Goal: Information Seeking & Learning: Learn about a topic

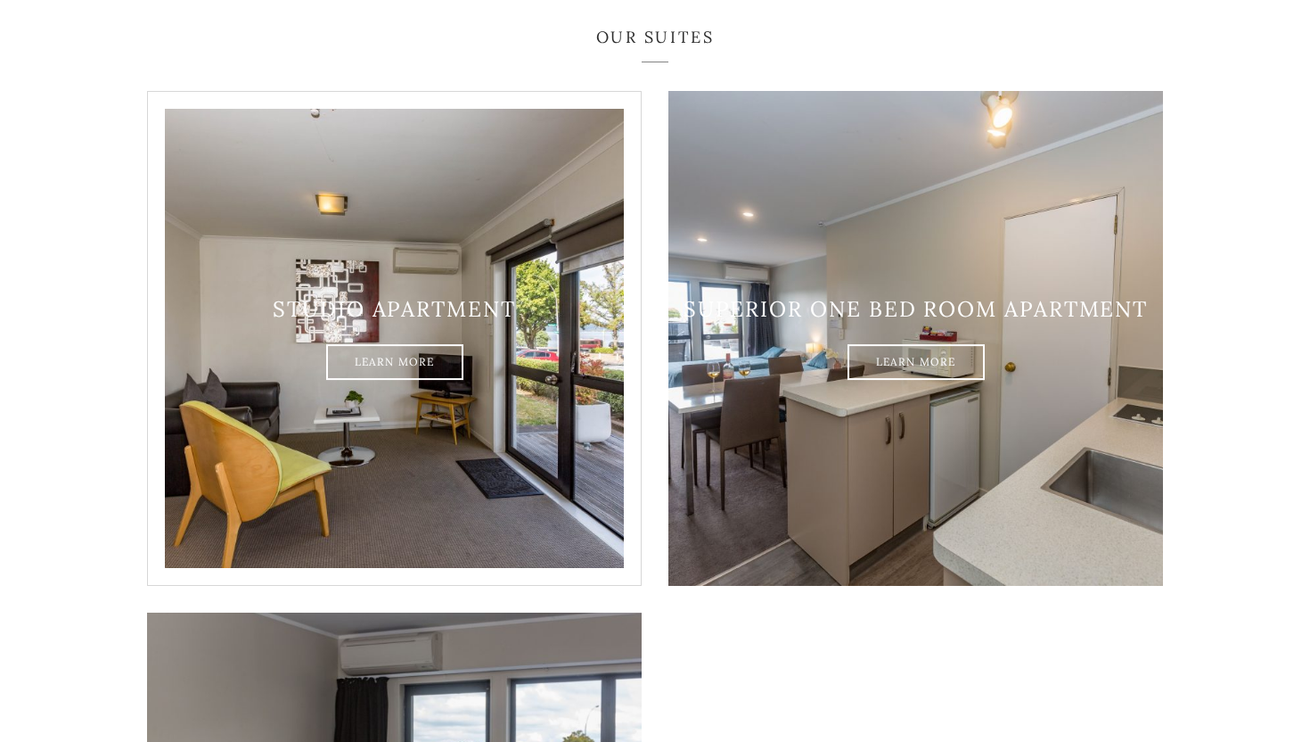
scroll to position [1059, 0]
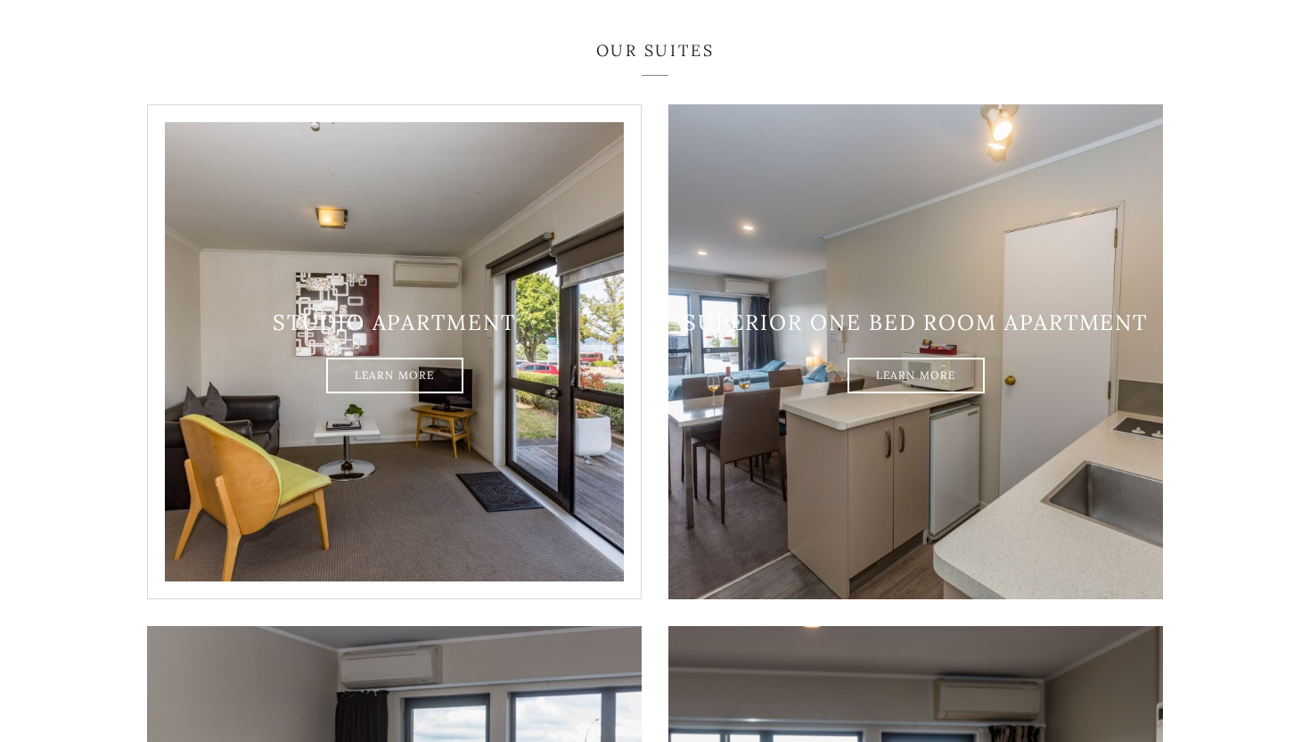
click at [417, 267] on img at bounding box center [394, 351] width 495 height 495
click at [397, 367] on img at bounding box center [394, 351] width 495 height 495
click at [405, 358] on link "Learn More" at bounding box center [394, 376] width 137 height 36
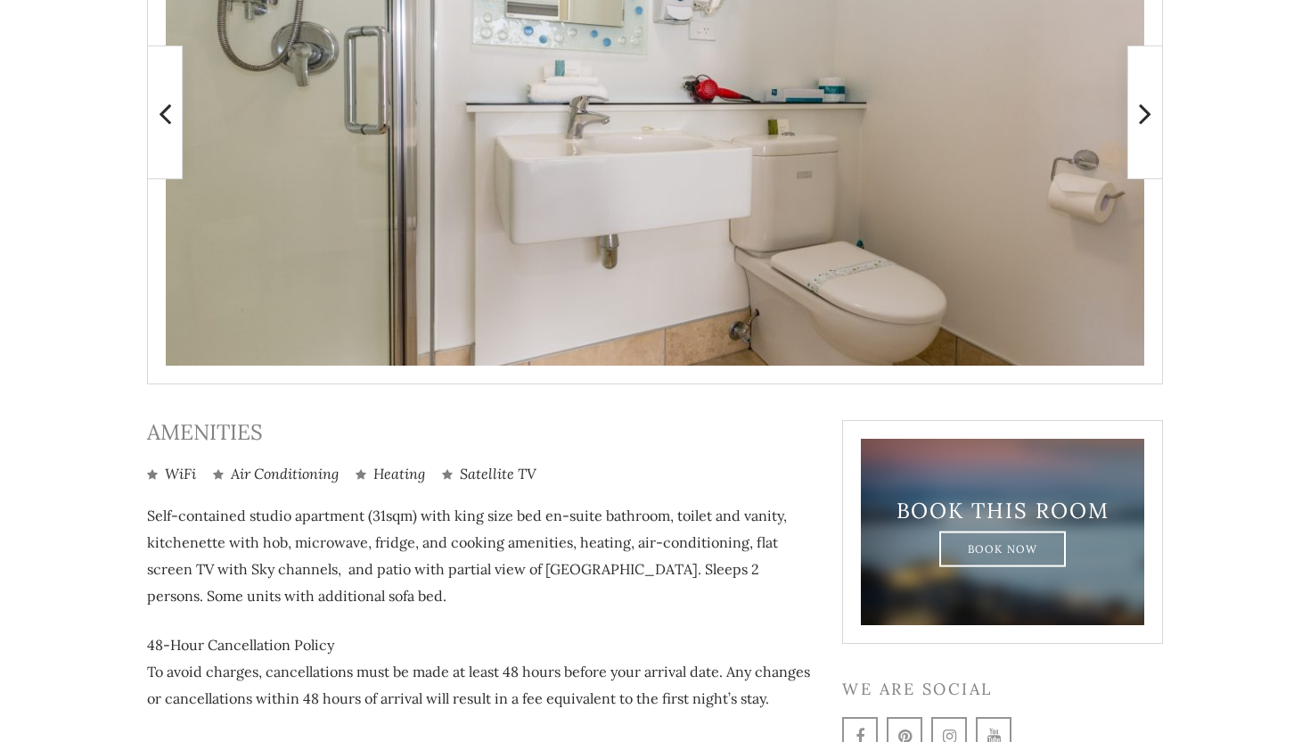
scroll to position [553, 0]
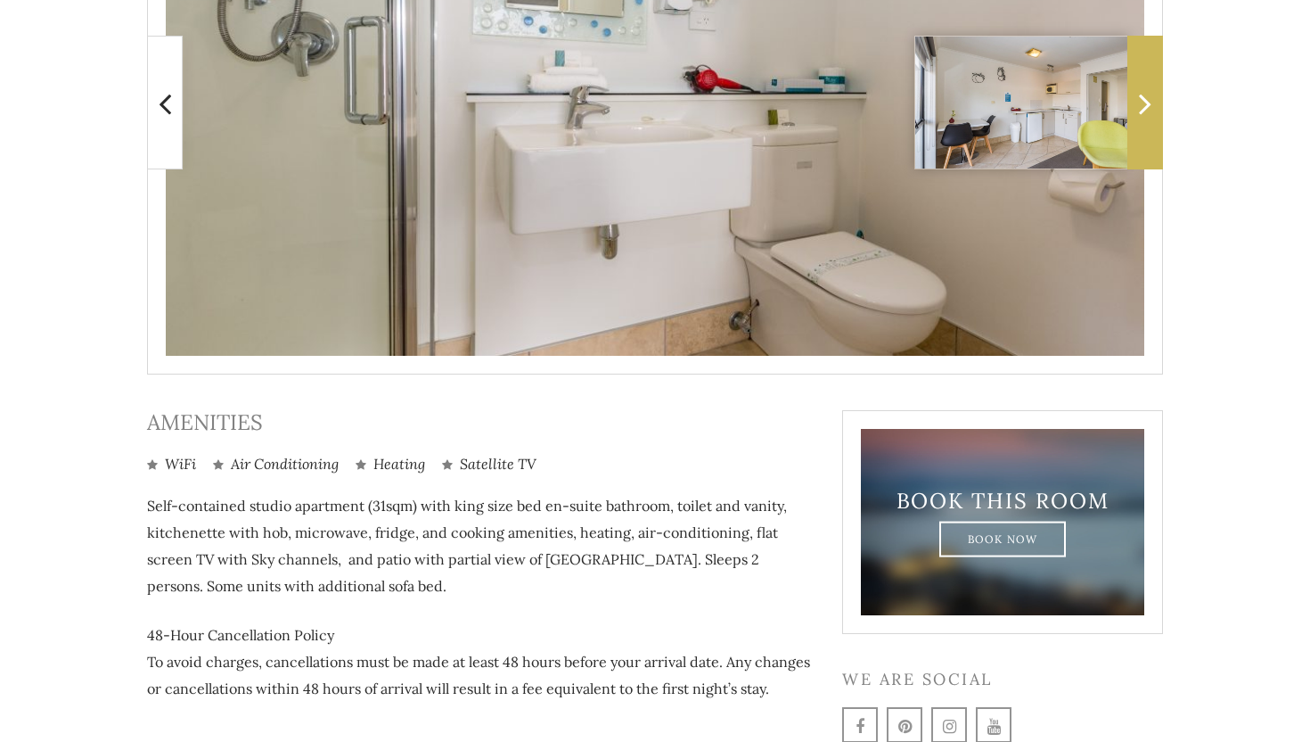
click at [1151, 139] on span at bounding box center [1145, 103] width 36 height 134
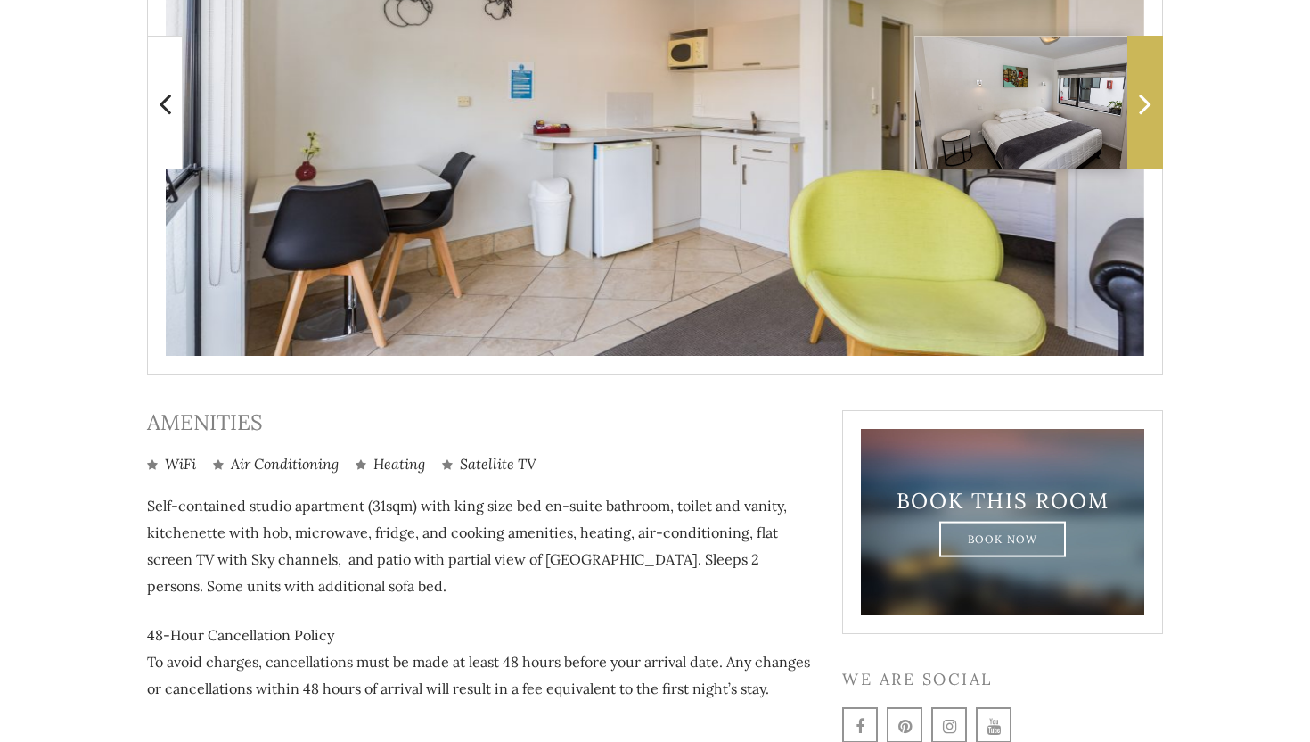
click at [1151, 141] on span at bounding box center [1145, 103] width 36 height 134
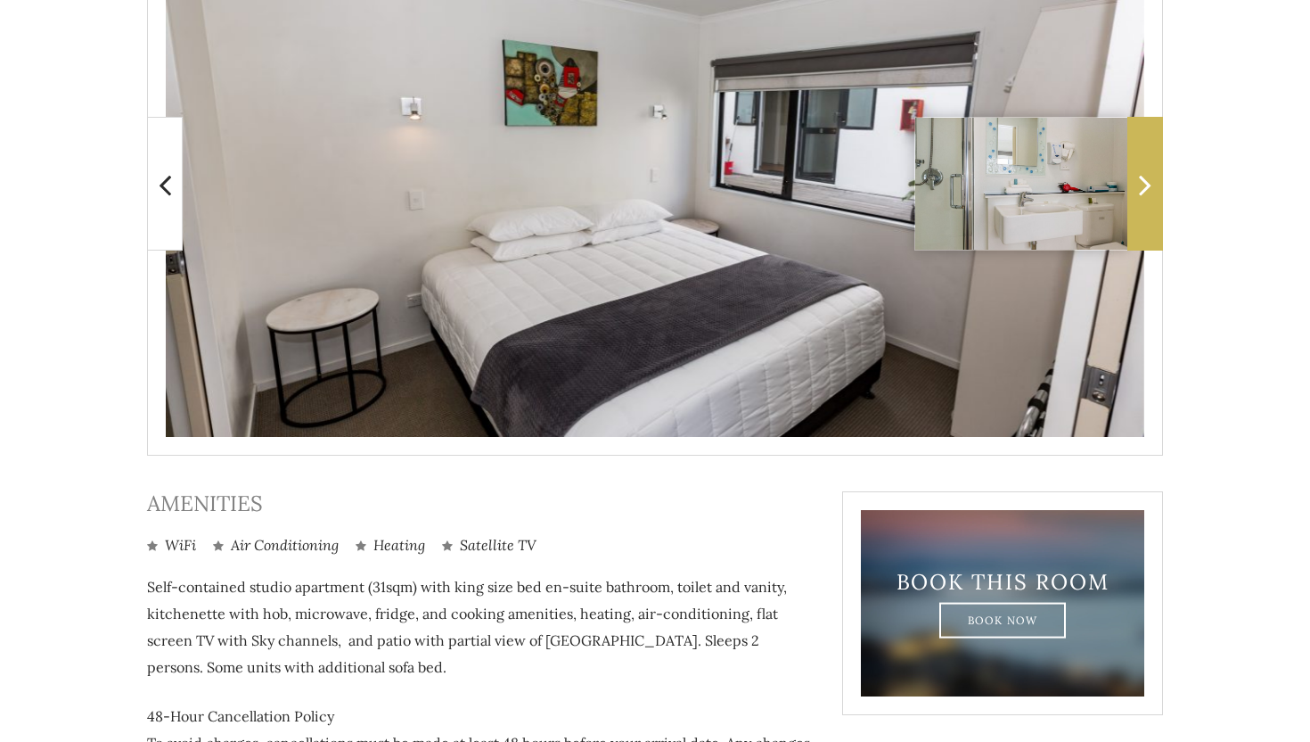
scroll to position [460, 0]
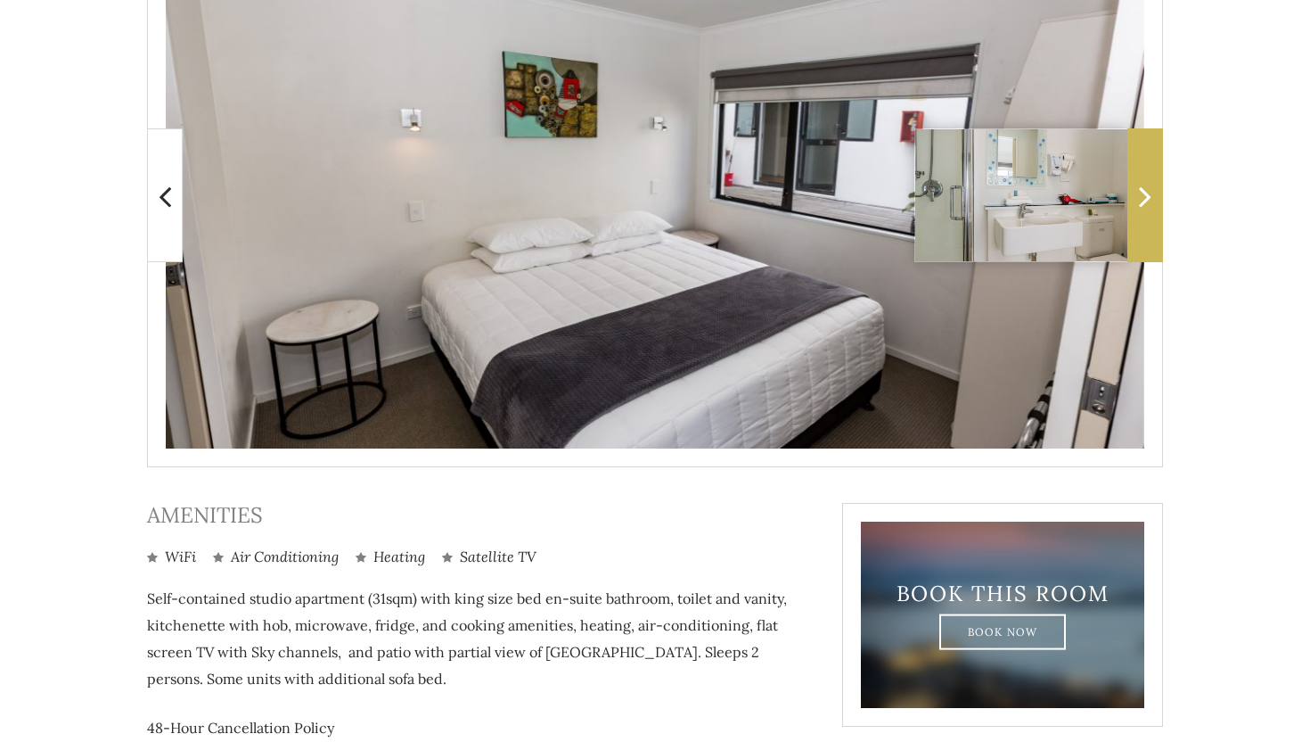
click at [1158, 196] on span at bounding box center [1145, 195] width 36 height 134
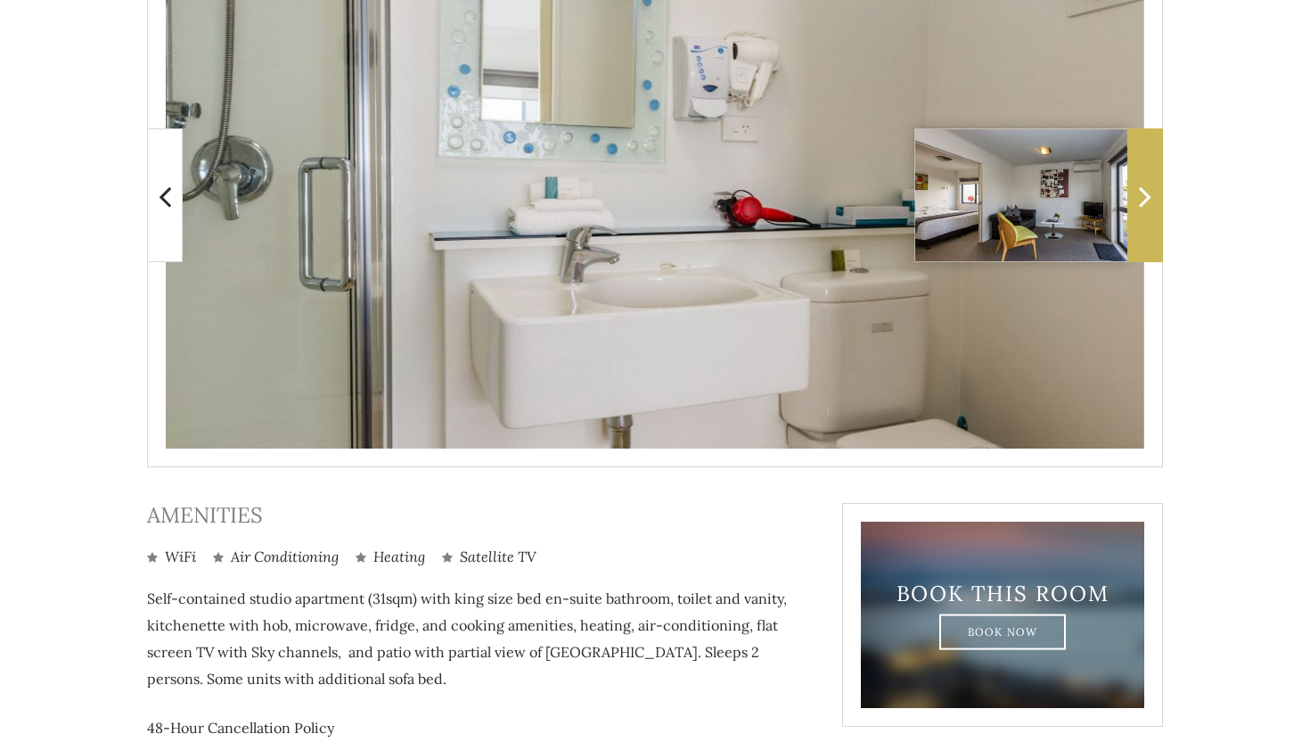
click at [1157, 198] on span at bounding box center [1145, 195] width 36 height 134
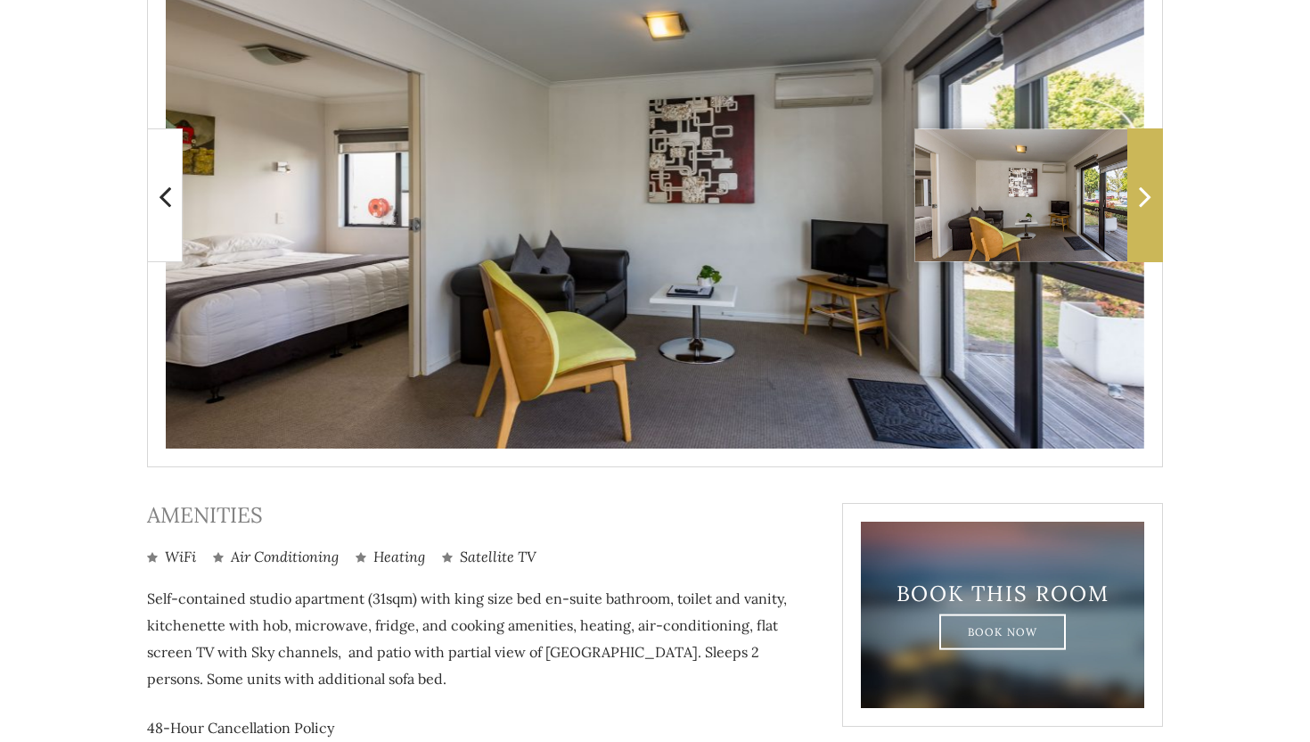
click at [1157, 199] on span at bounding box center [1145, 195] width 36 height 134
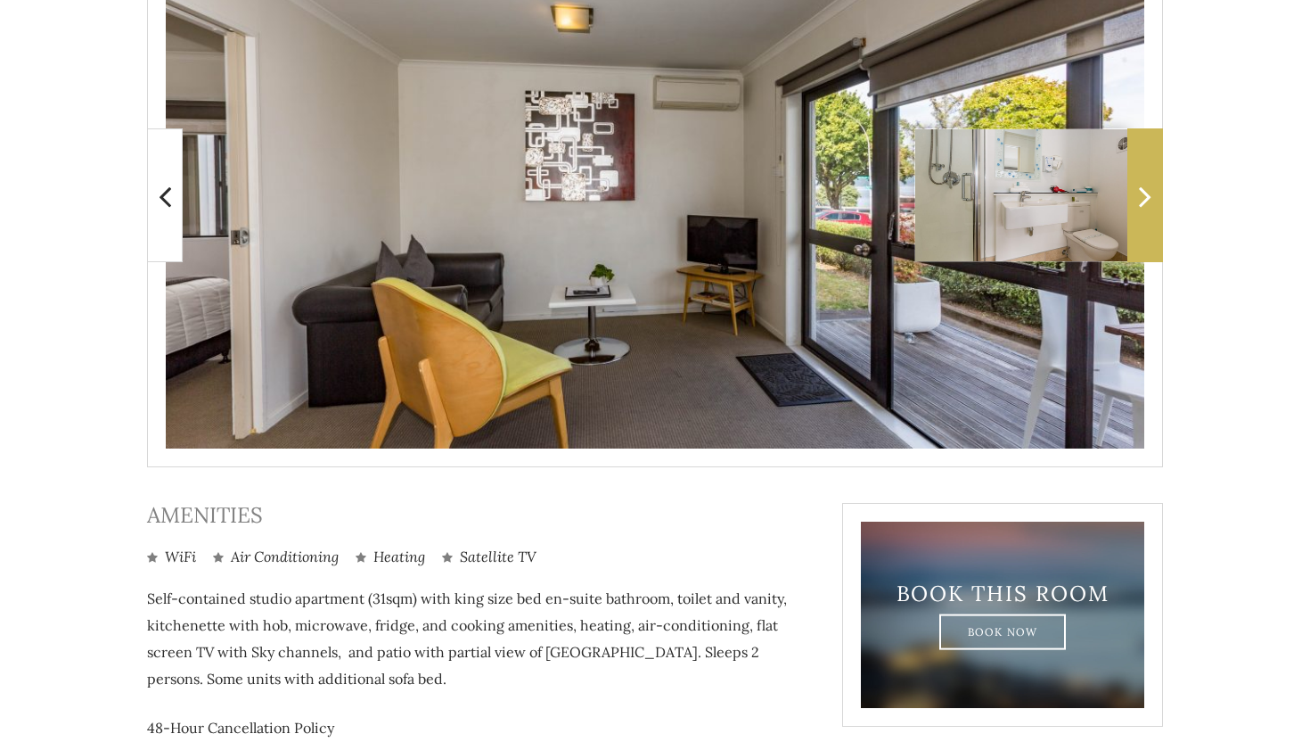
click at [1156, 200] on span at bounding box center [1145, 195] width 36 height 134
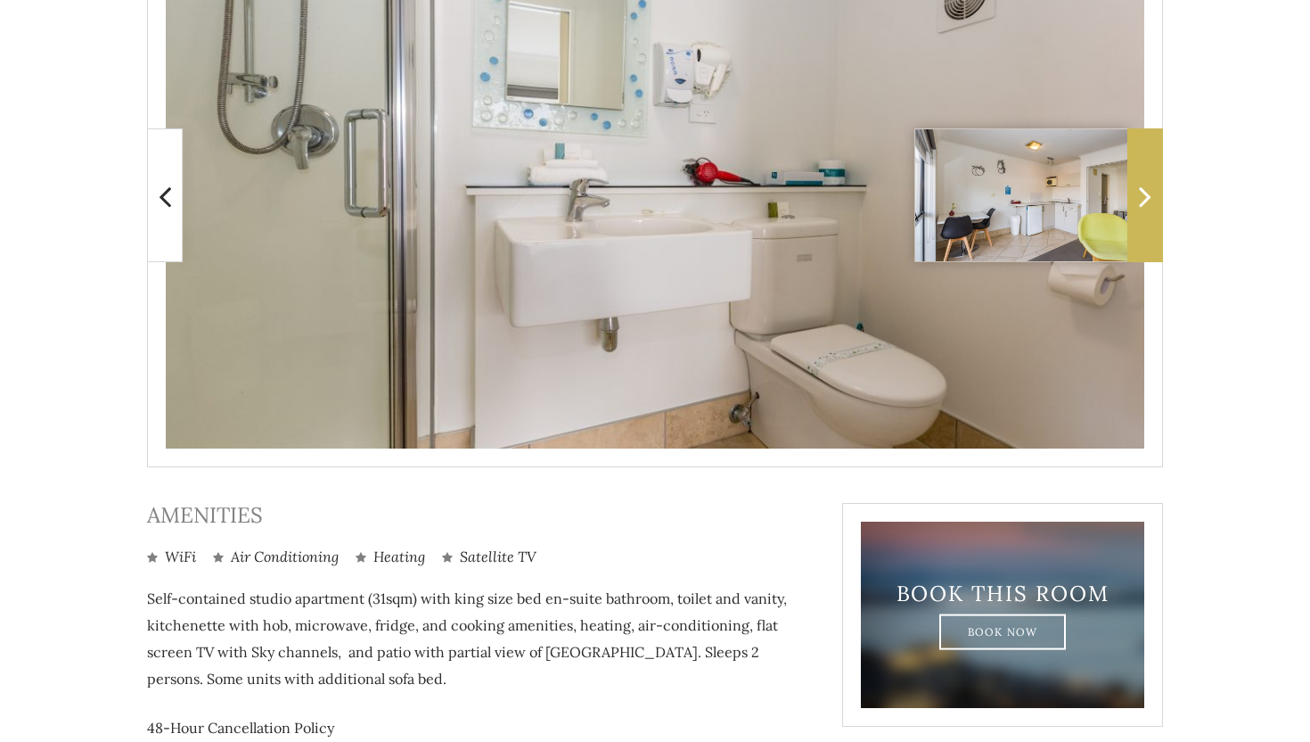
click at [1156, 201] on span at bounding box center [1145, 195] width 36 height 134
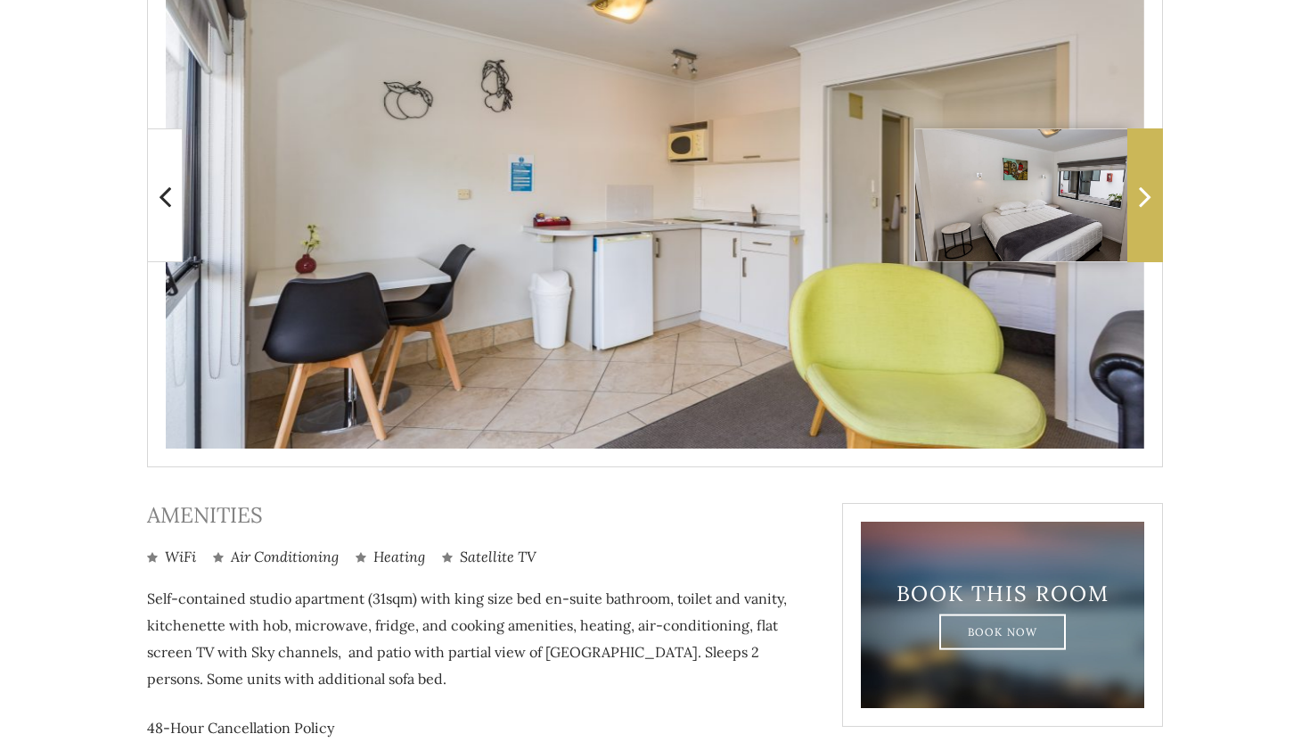
click at [1151, 212] on icon at bounding box center [1145, 196] width 12 height 36
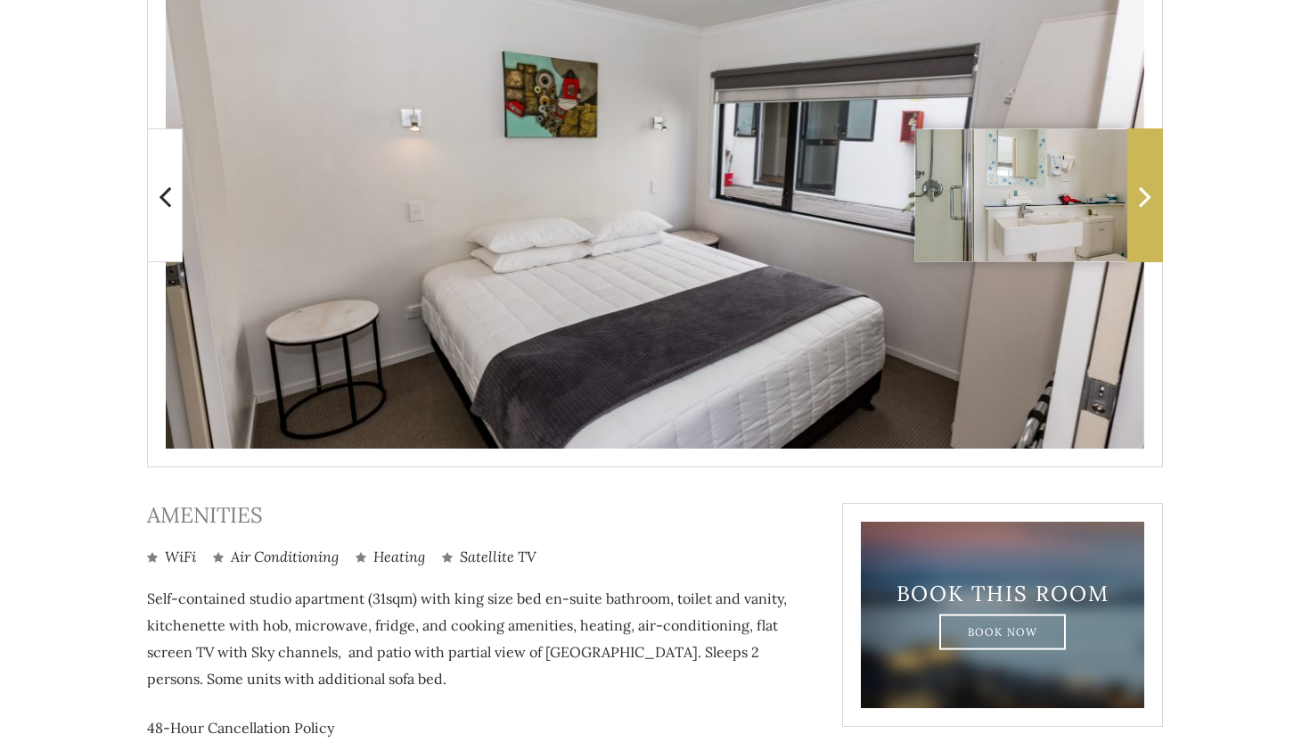
click at [1150, 213] on icon at bounding box center [1145, 196] width 12 height 36
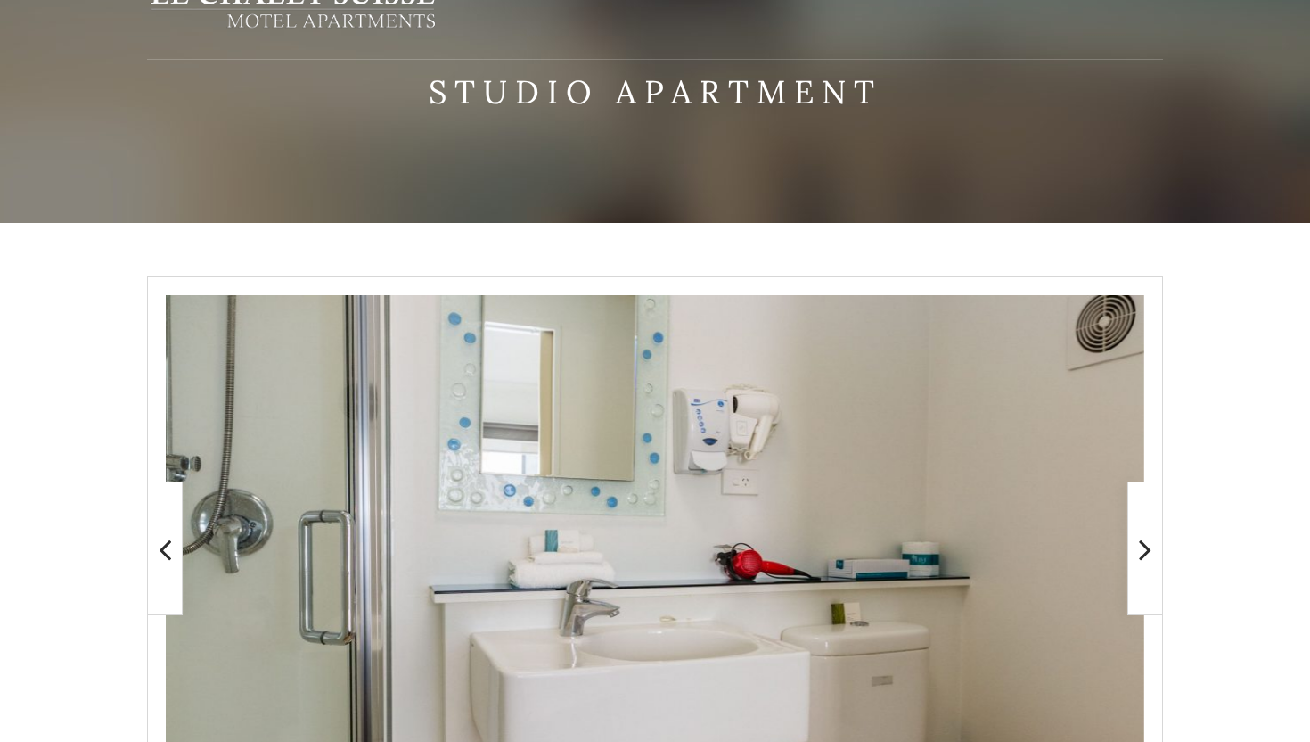
scroll to position [0, 0]
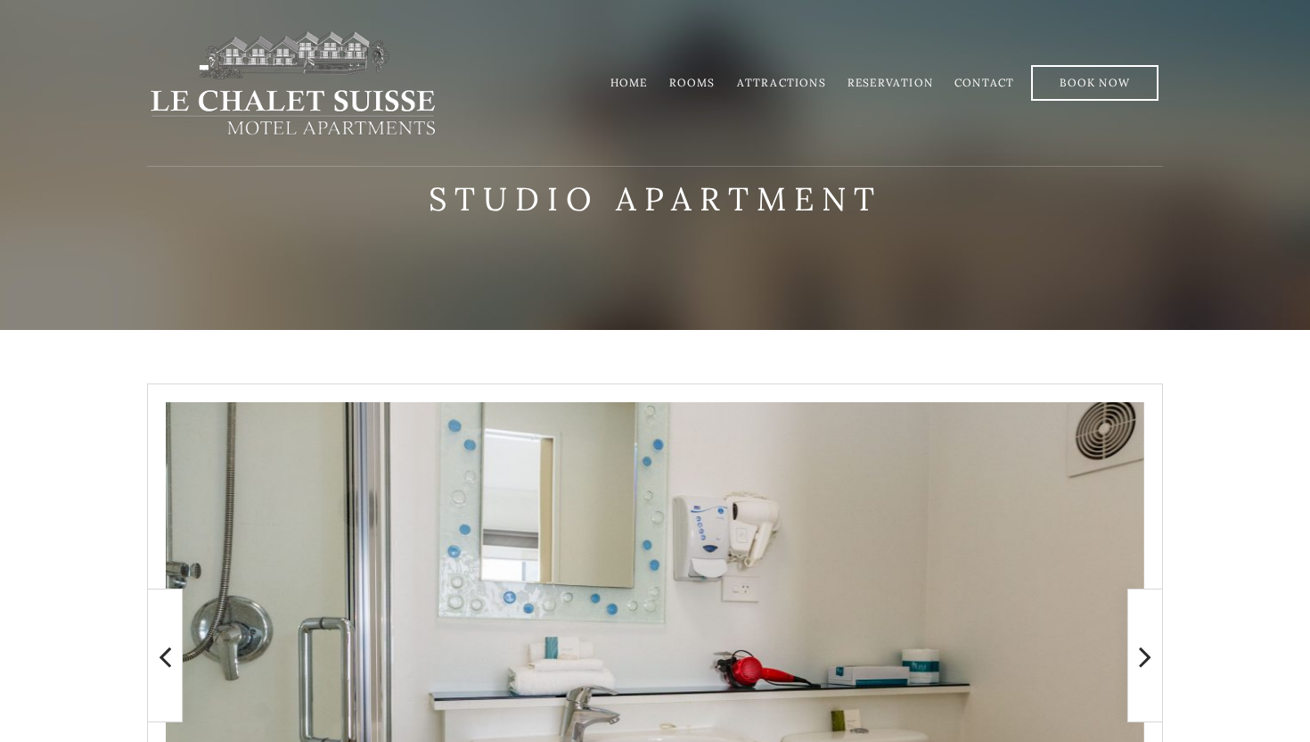
click at [684, 85] on link "Rooms" at bounding box center [692, 82] width 46 height 13
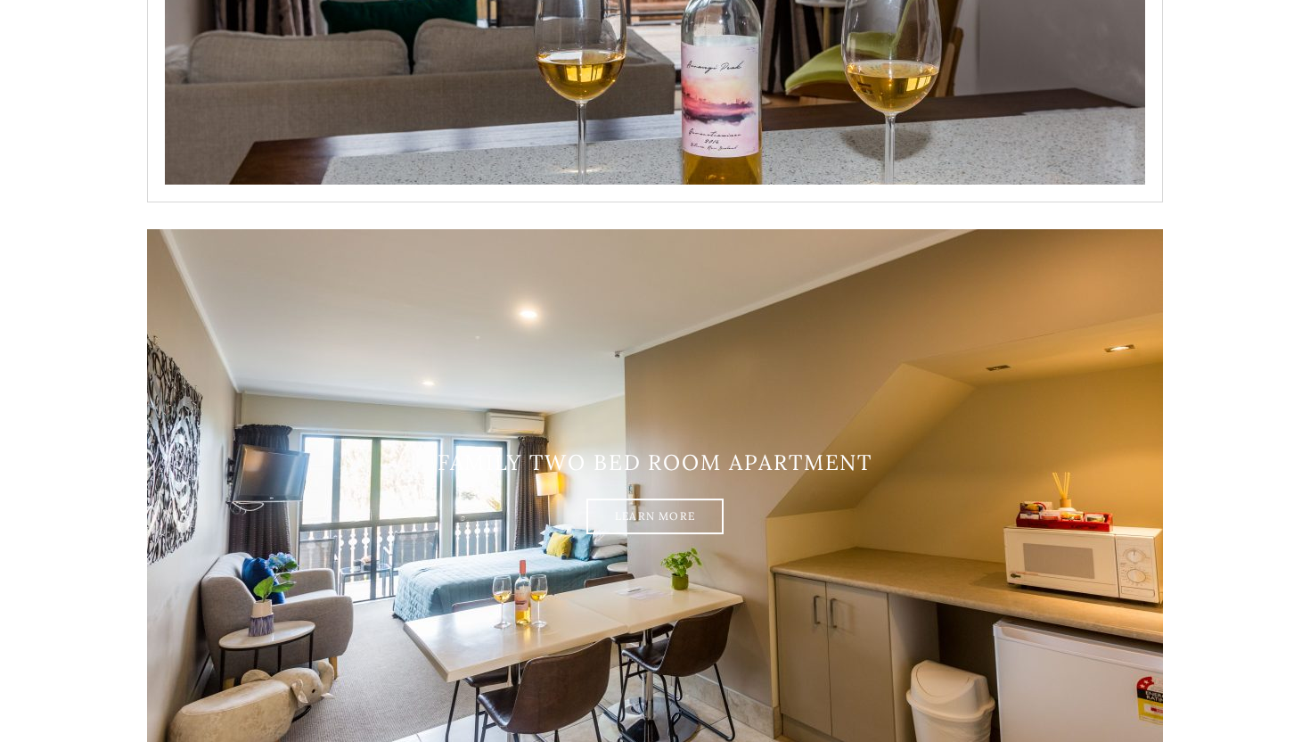
scroll to position [2409, 0]
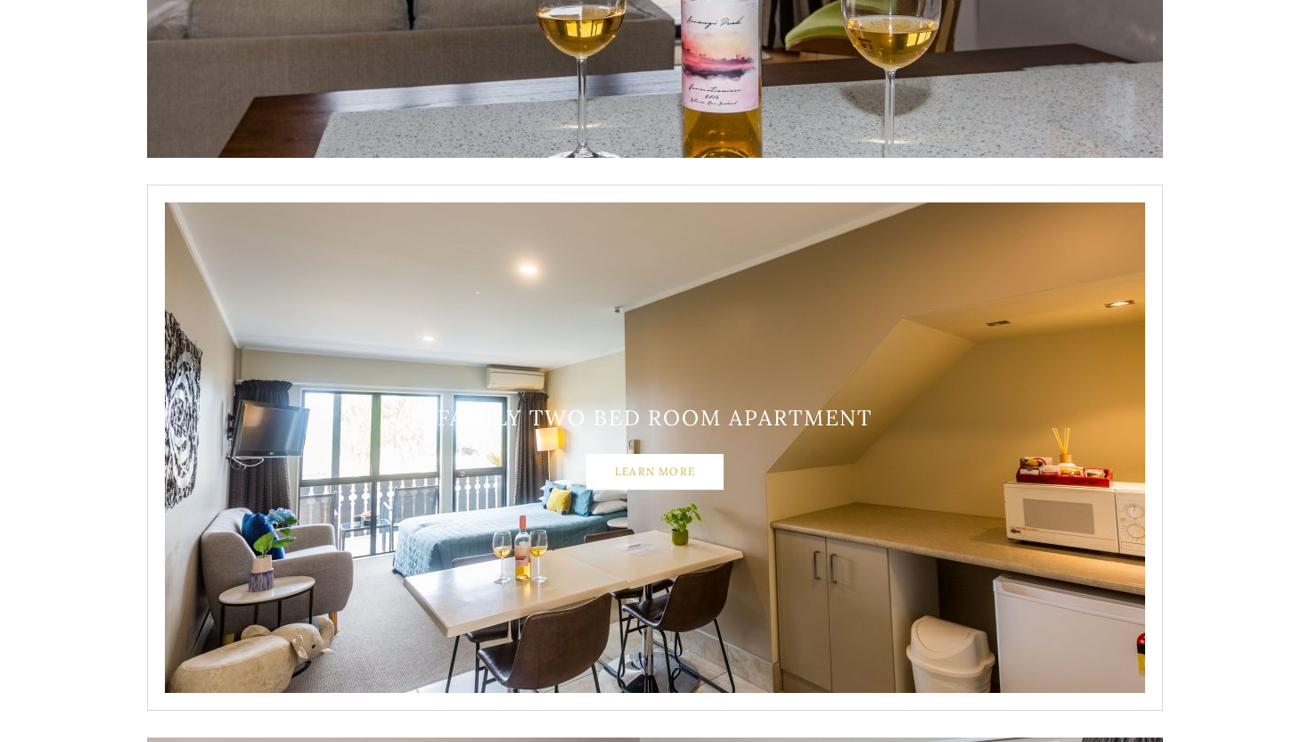
click at [674, 479] on link "Learn More" at bounding box center [654, 472] width 137 height 36
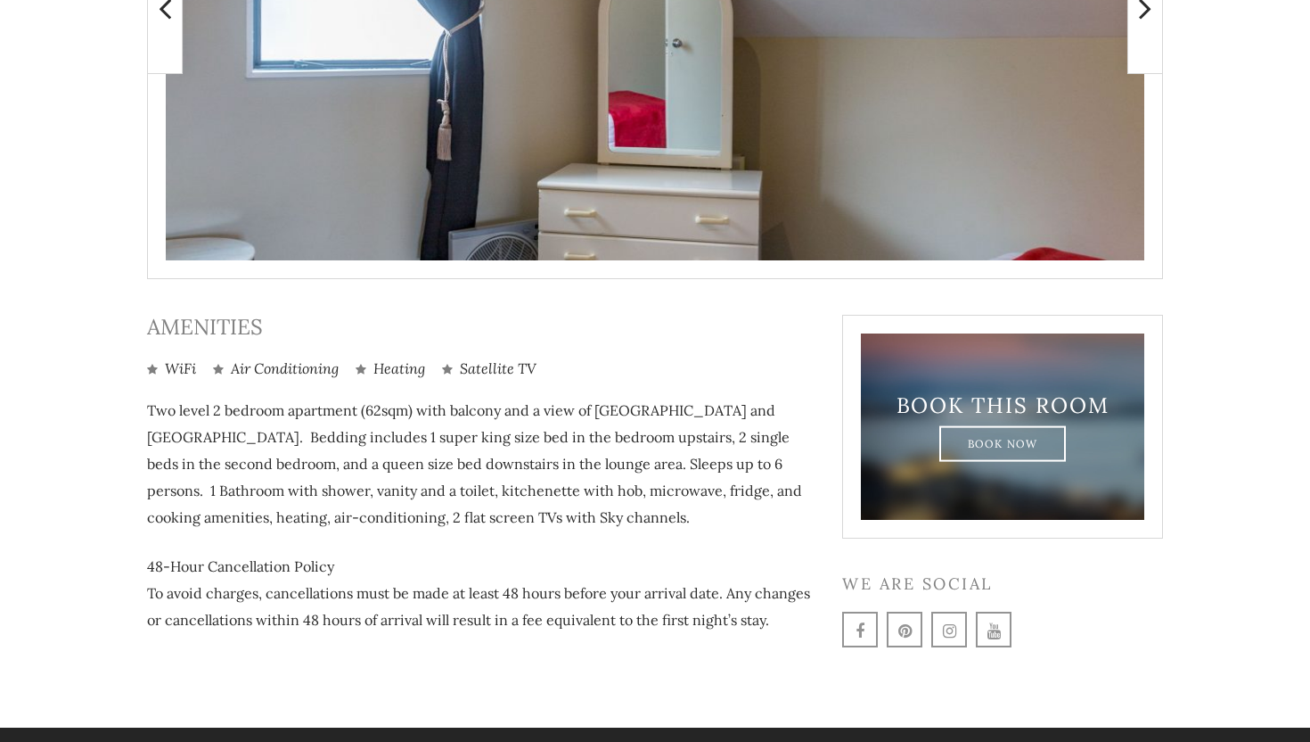
scroll to position [673, 0]
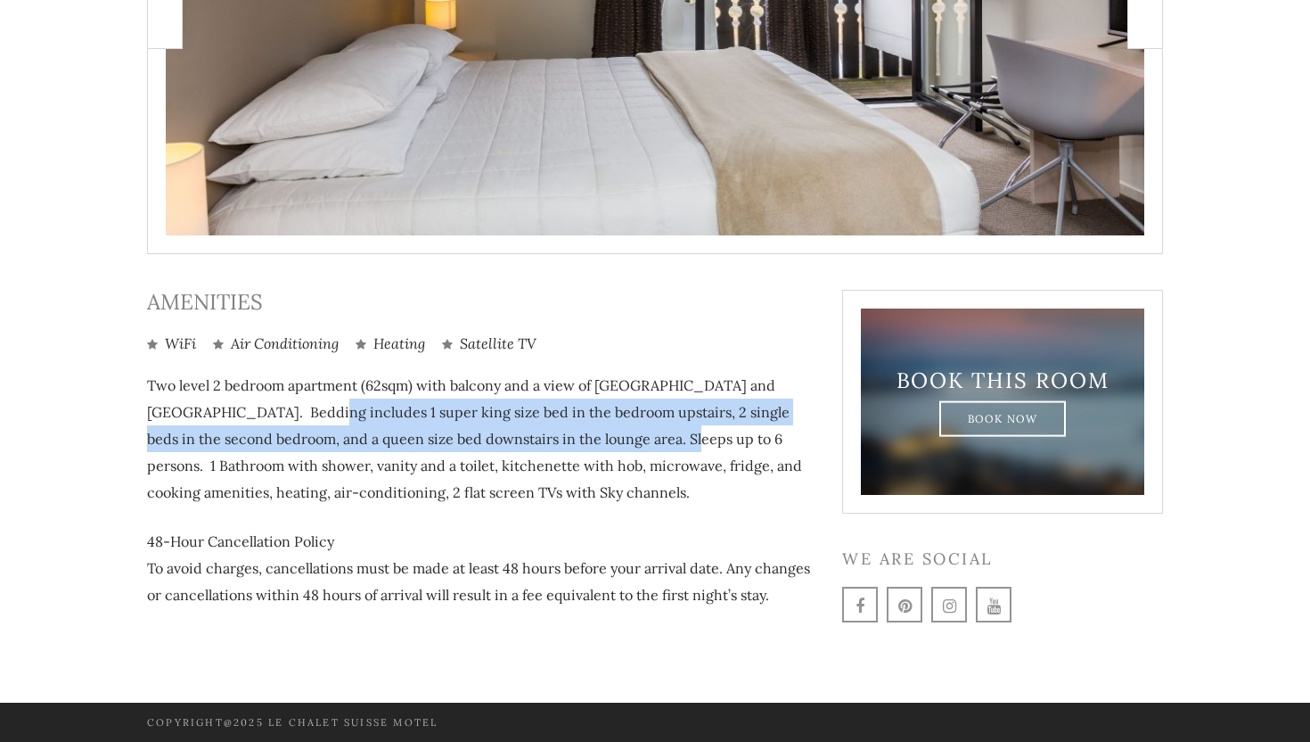
drag, startPoint x: 331, startPoint y: 409, endPoint x: 694, endPoint y: 433, distance: 364.4
click at [694, 433] on p "Two level 2 bedroom apartment (62sqm) with balcony and a view of Lake Taupo and…" at bounding box center [481, 439] width 668 height 134
click at [398, 417] on p "Two level 2 bedroom apartment (62sqm) with balcony and a view of Lake Taupo and…" at bounding box center [481, 439] width 668 height 134
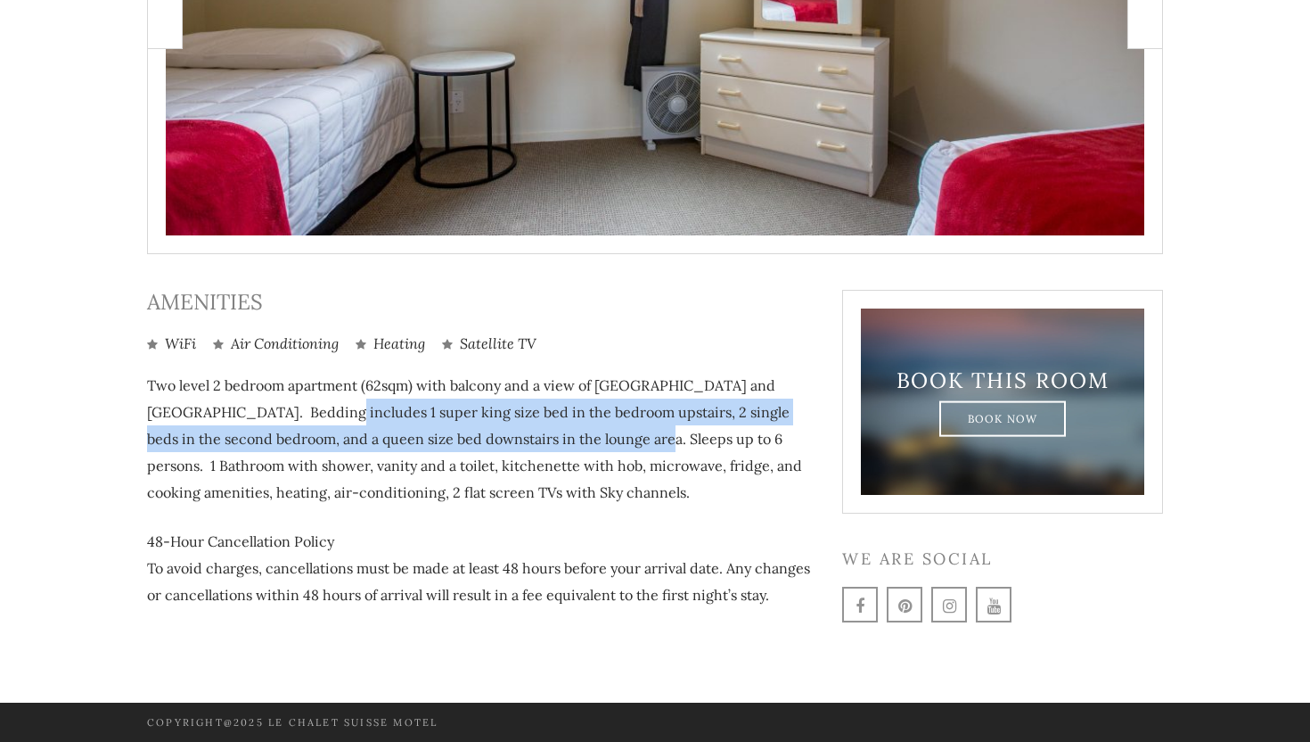
drag, startPoint x: 337, startPoint y: 415, endPoint x: 666, endPoint y: 431, distance: 329.3
click at [665, 431] on p "Two level 2 bedroom apartment (62sqm) with balcony and a view of Lake Taupo and…" at bounding box center [481, 439] width 668 height 134
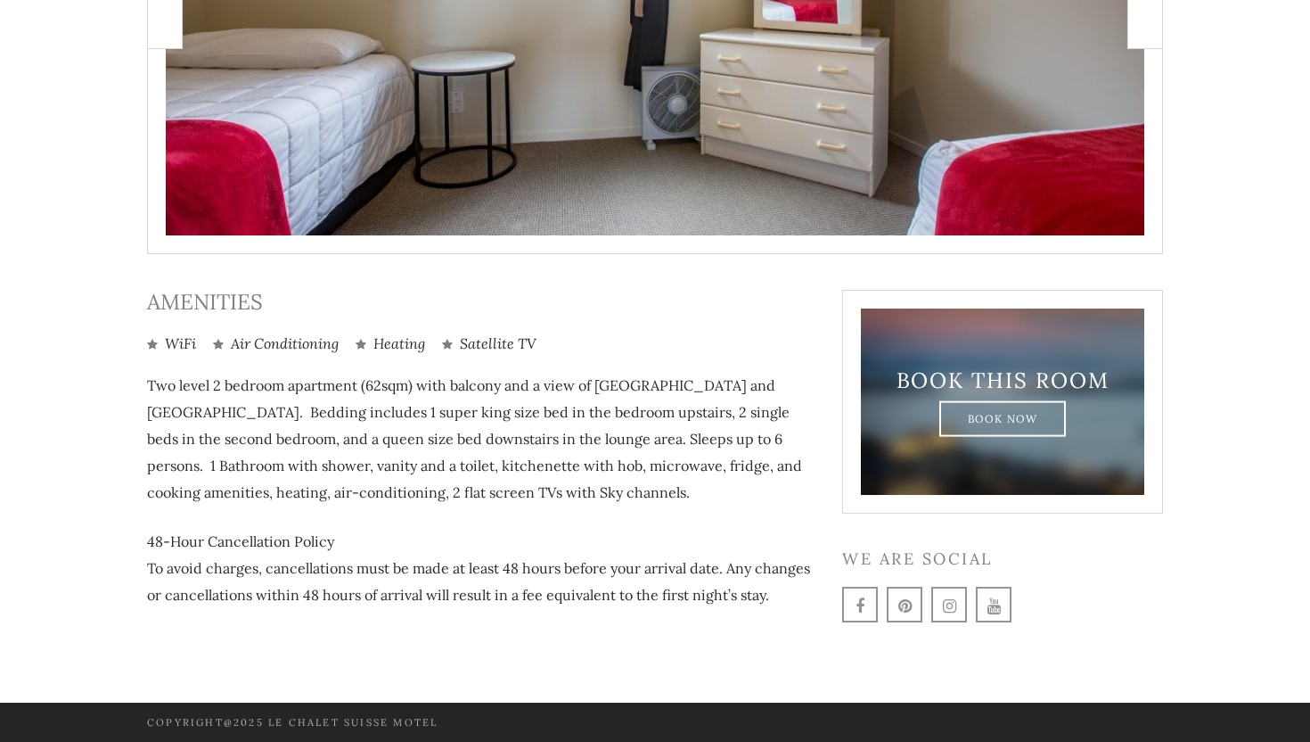
click at [252, 430] on p "Two level 2 bedroom apartment (62sqm) with balcony and a view of Lake Taupo and…" at bounding box center [481, 439] width 668 height 134
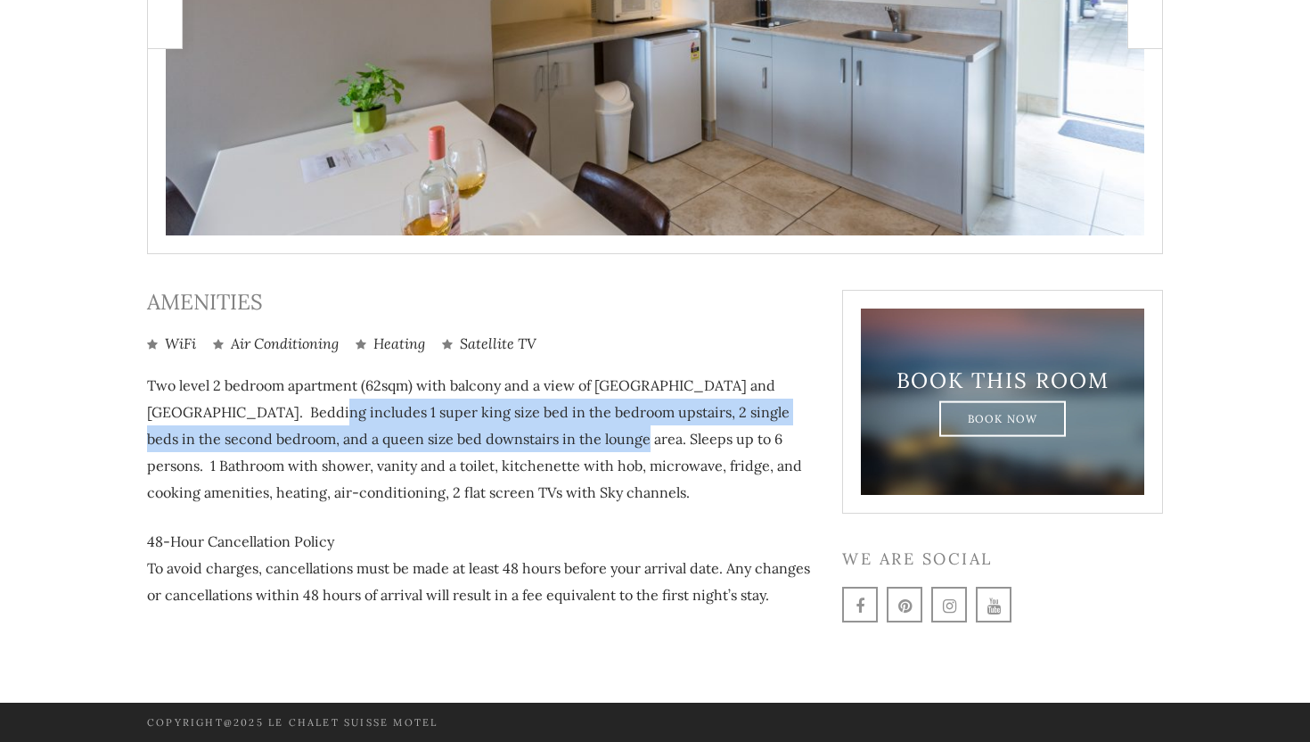
drag, startPoint x: 329, startPoint y: 414, endPoint x: 638, endPoint y: 441, distance: 310.4
click at [638, 440] on p "Two level 2 bedroom apartment (62sqm) with balcony and a view of Lake Taupo and…" at bounding box center [481, 439] width 668 height 134
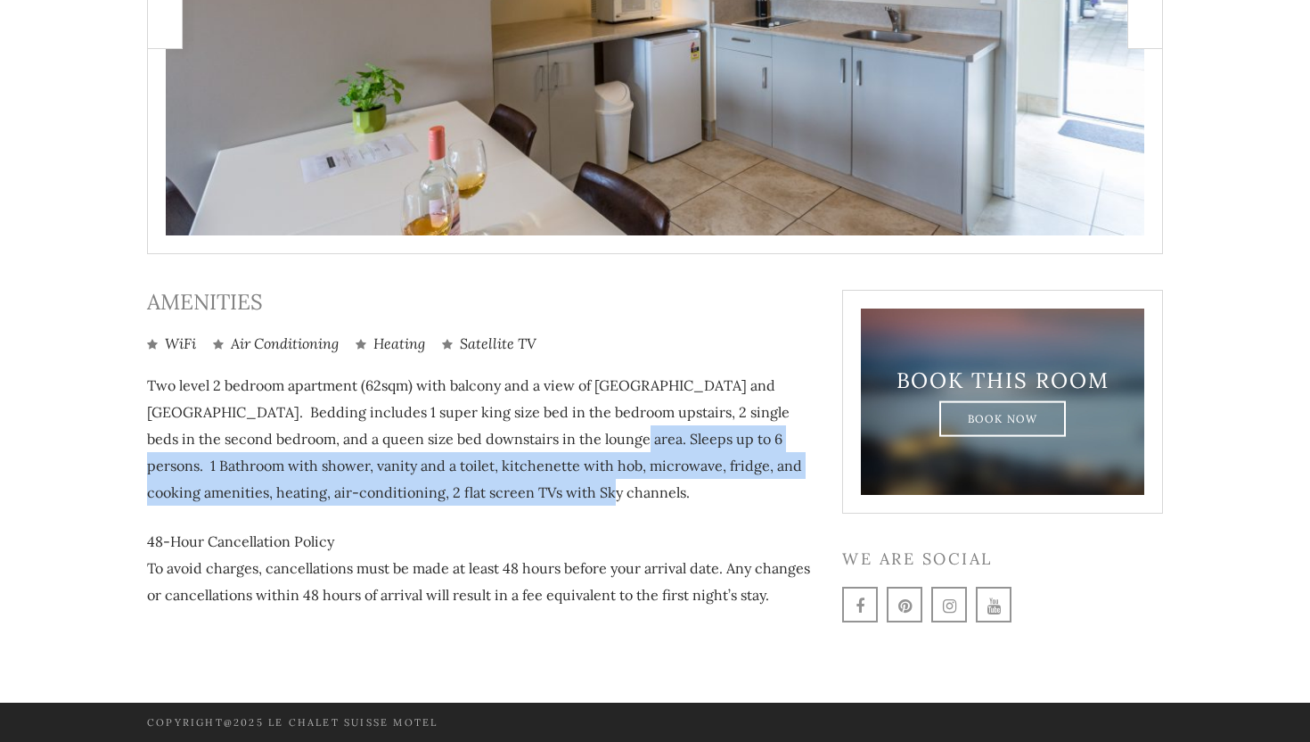
drag, startPoint x: 641, startPoint y: 447, endPoint x: 750, endPoint y: 477, distance: 112.9
click at [750, 478] on p "Two level 2 bedroom apartment (62sqm) with balcony and a view of Lake Taupo and…" at bounding box center [481, 439] width 668 height 134
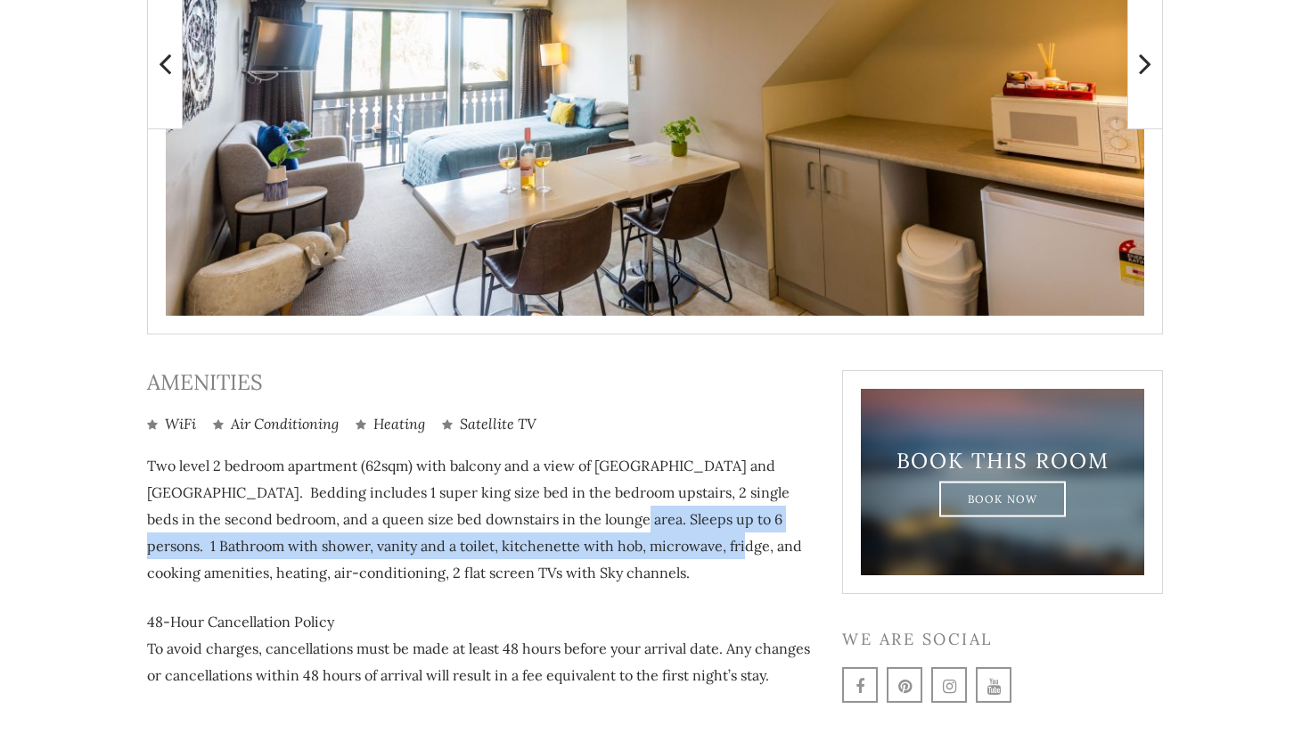
scroll to position [0, 0]
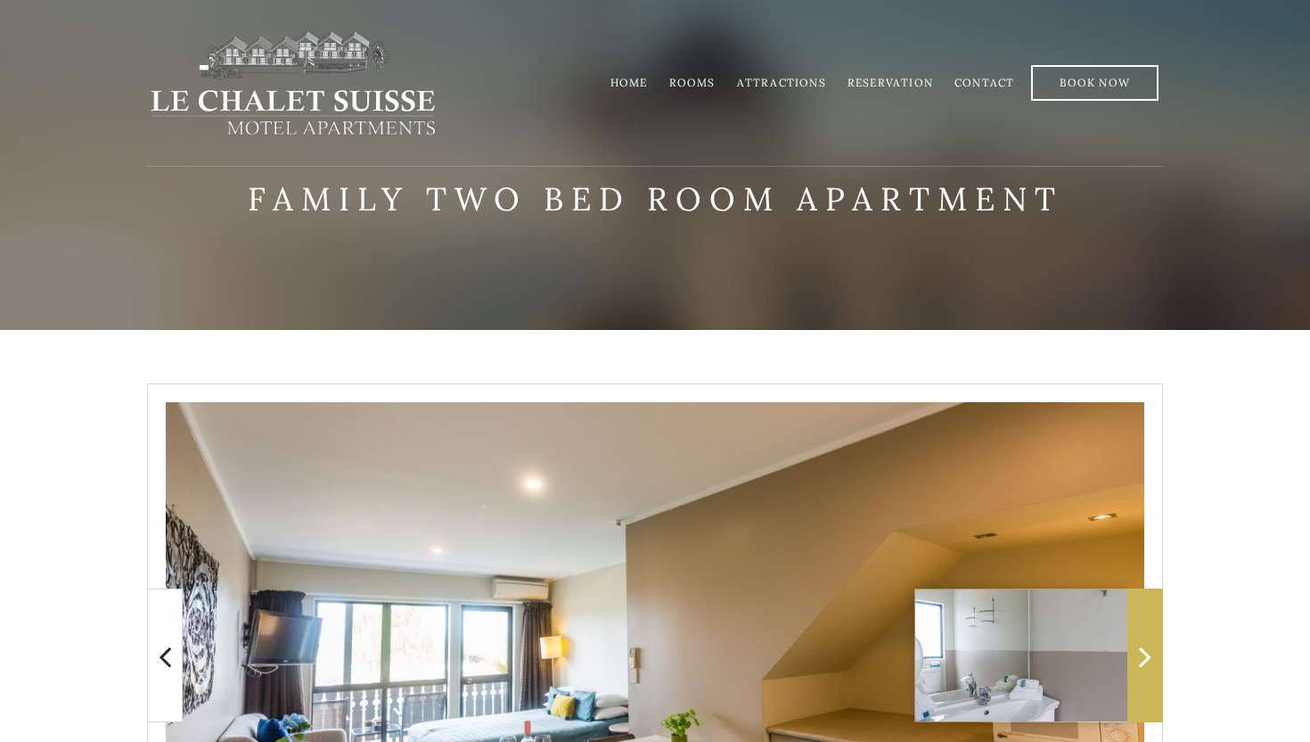
click at [1161, 643] on span at bounding box center [1145, 655] width 36 height 134
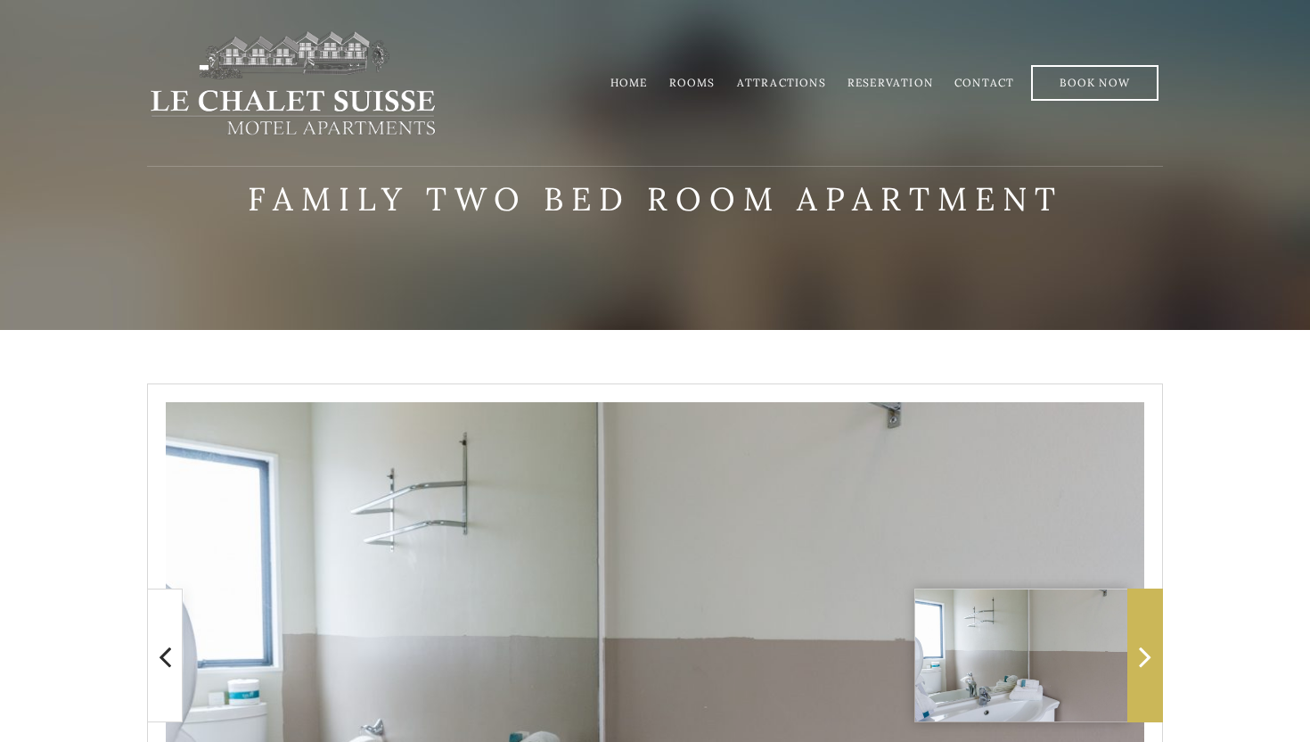
click at [1161, 643] on span at bounding box center [1145, 655] width 36 height 134
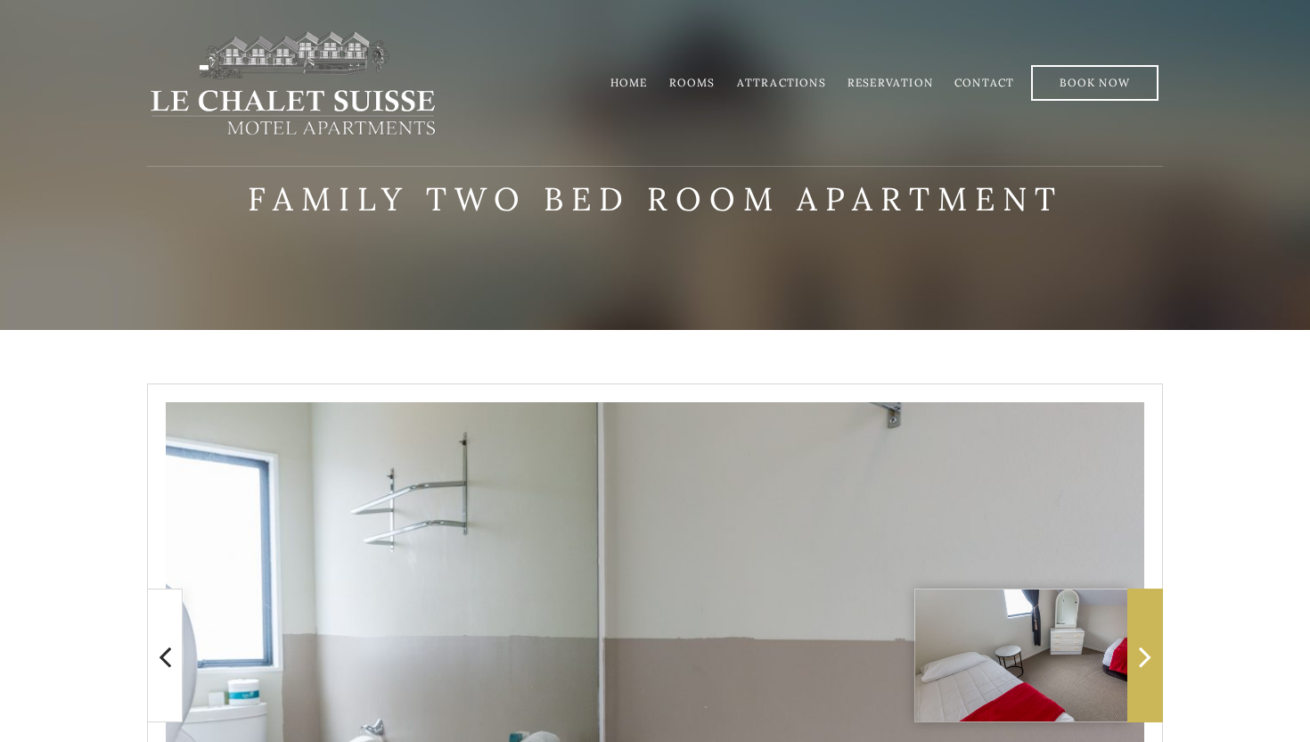
click at [1130, 660] on span at bounding box center [1145, 655] width 36 height 134
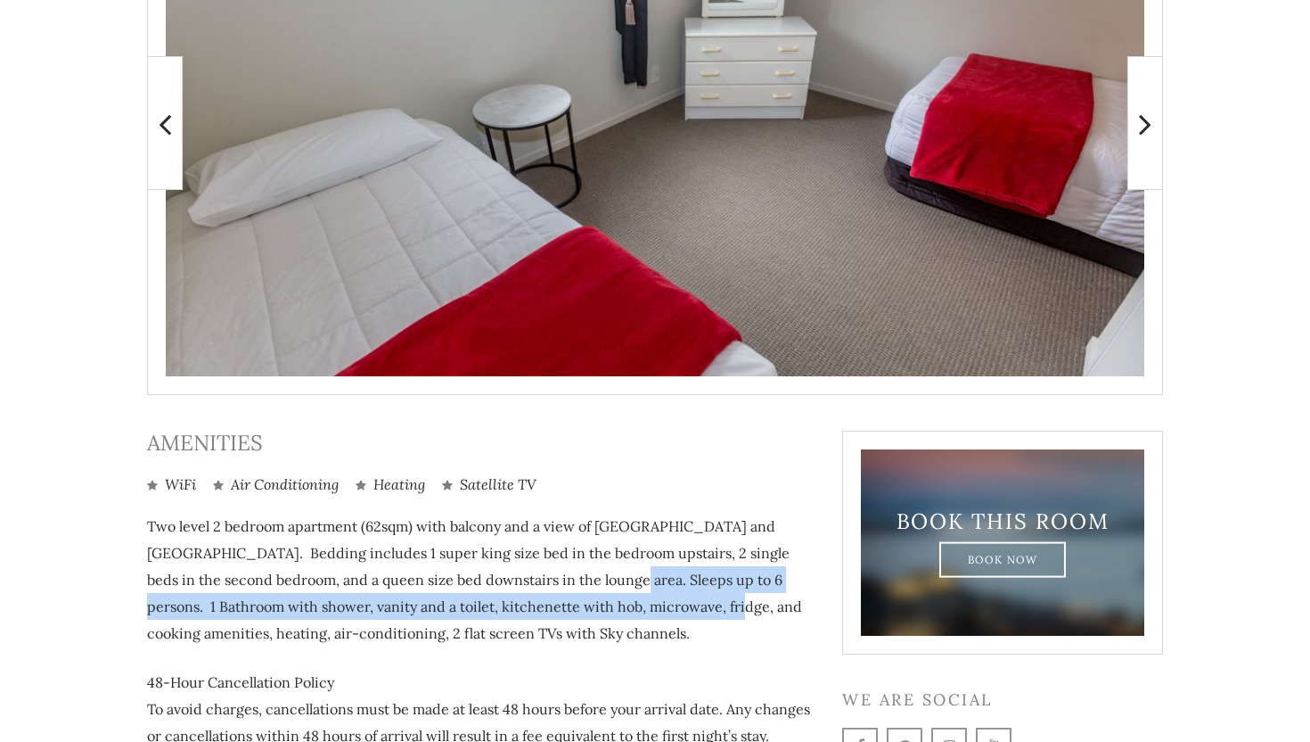
scroll to position [530, 0]
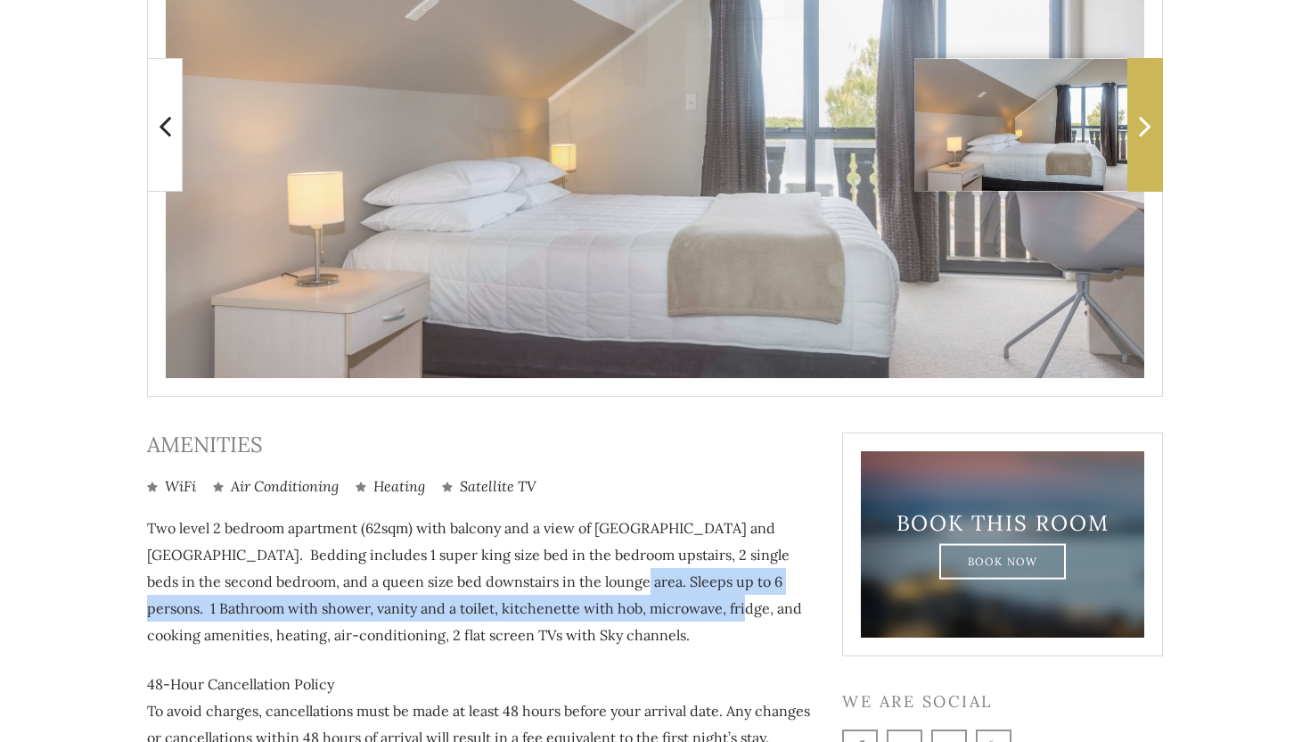
click at [1161, 127] on span at bounding box center [1145, 125] width 36 height 134
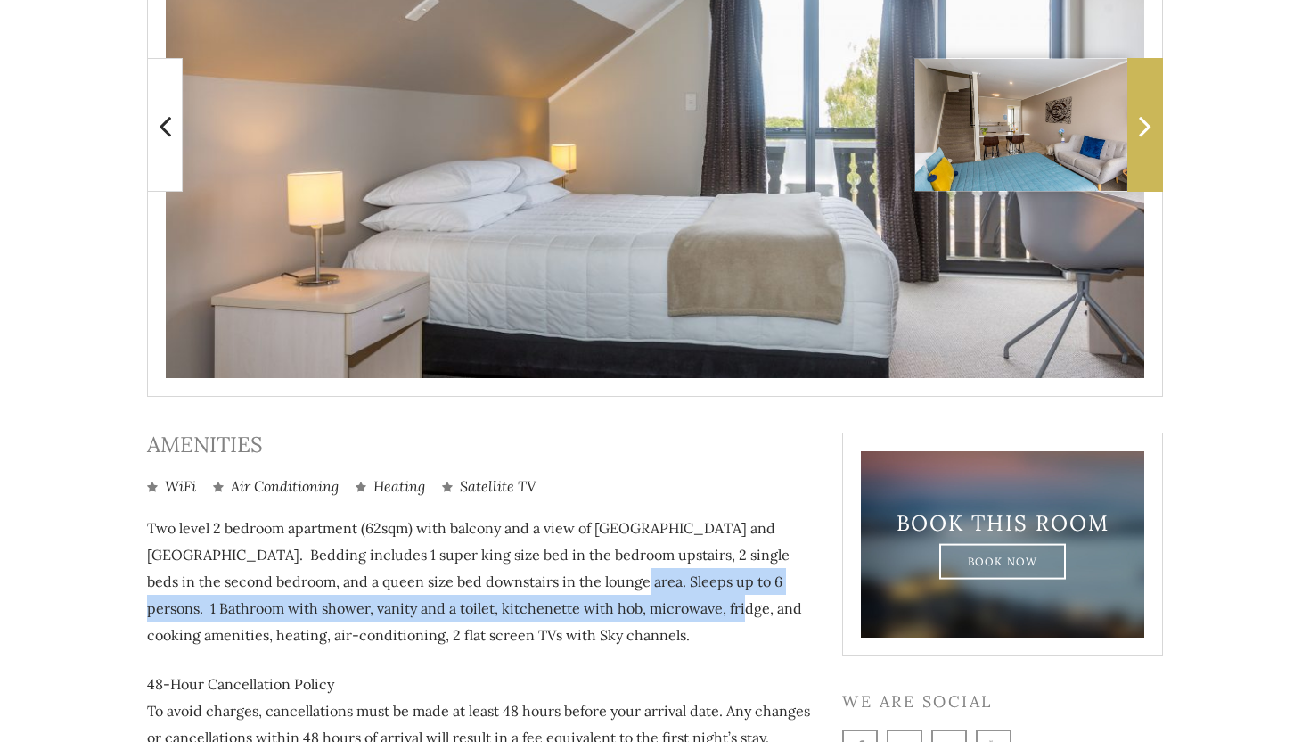
click at [1160, 132] on span at bounding box center [1145, 125] width 36 height 134
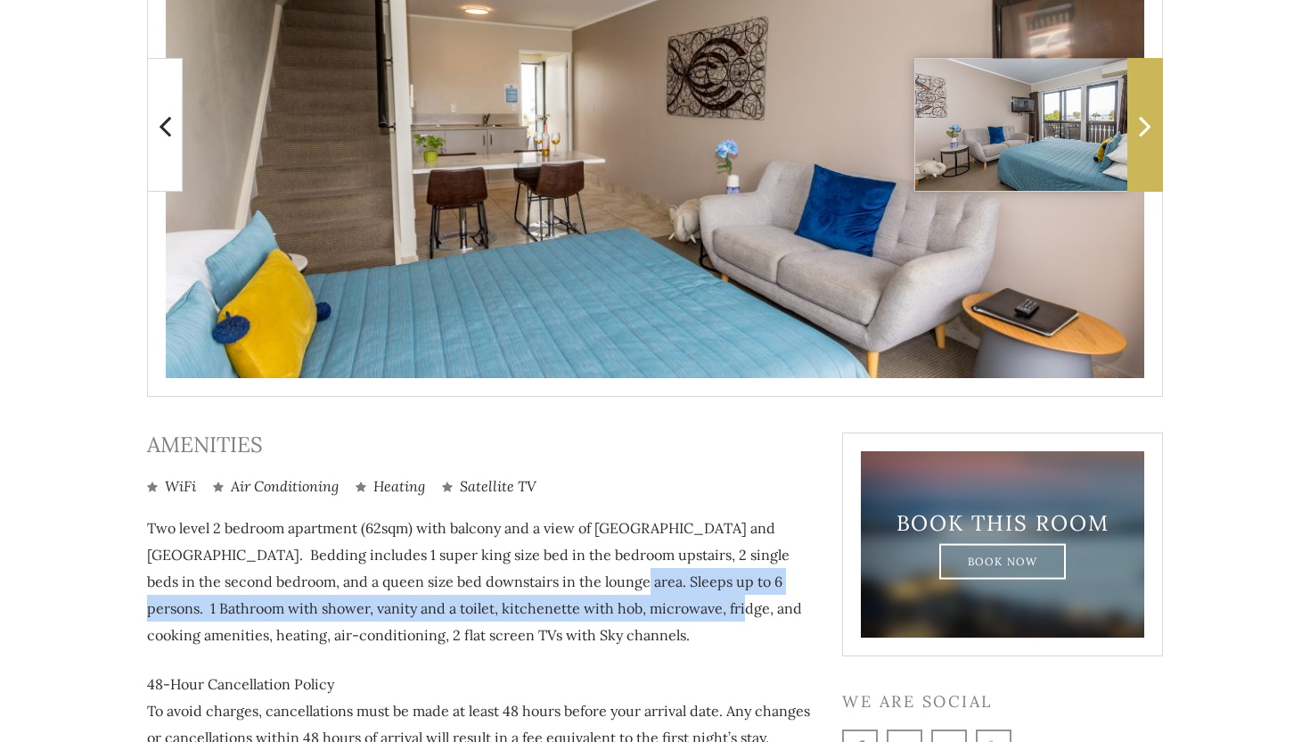
click at [1154, 139] on span at bounding box center [1145, 125] width 36 height 134
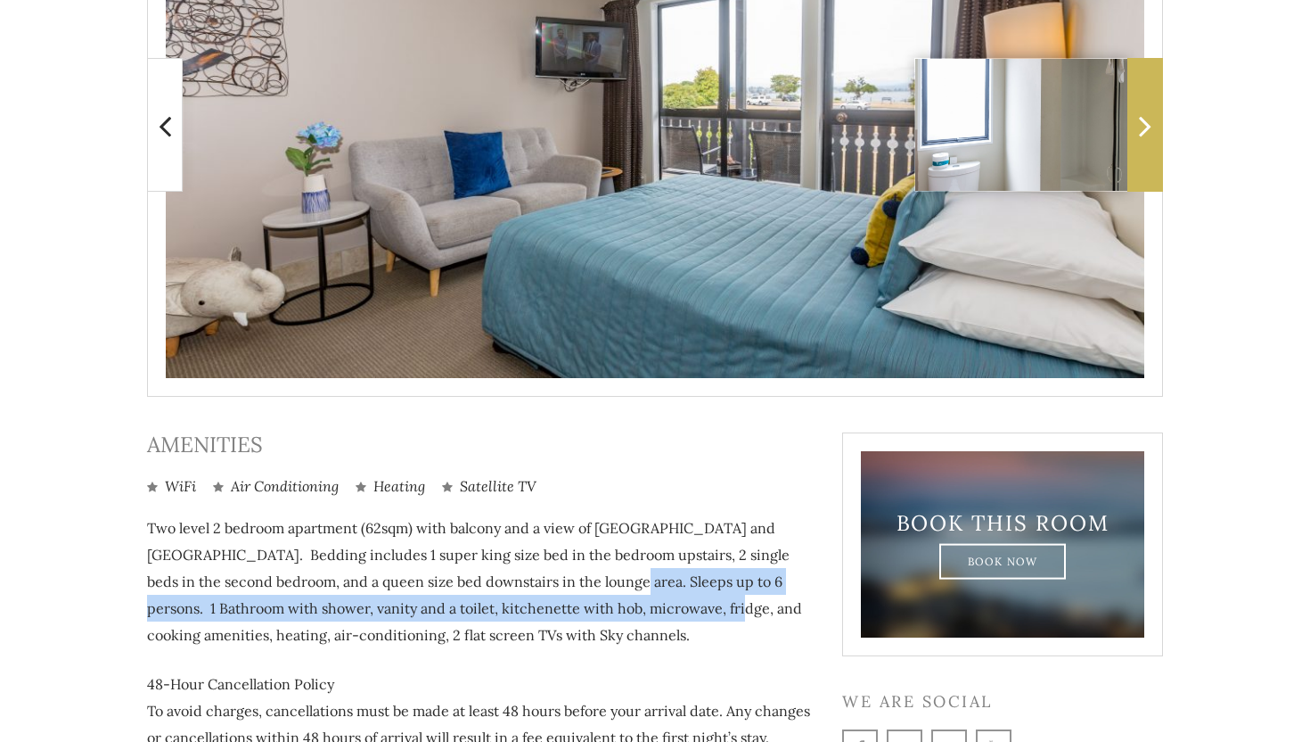
click at [1154, 139] on span at bounding box center [1145, 125] width 36 height 134
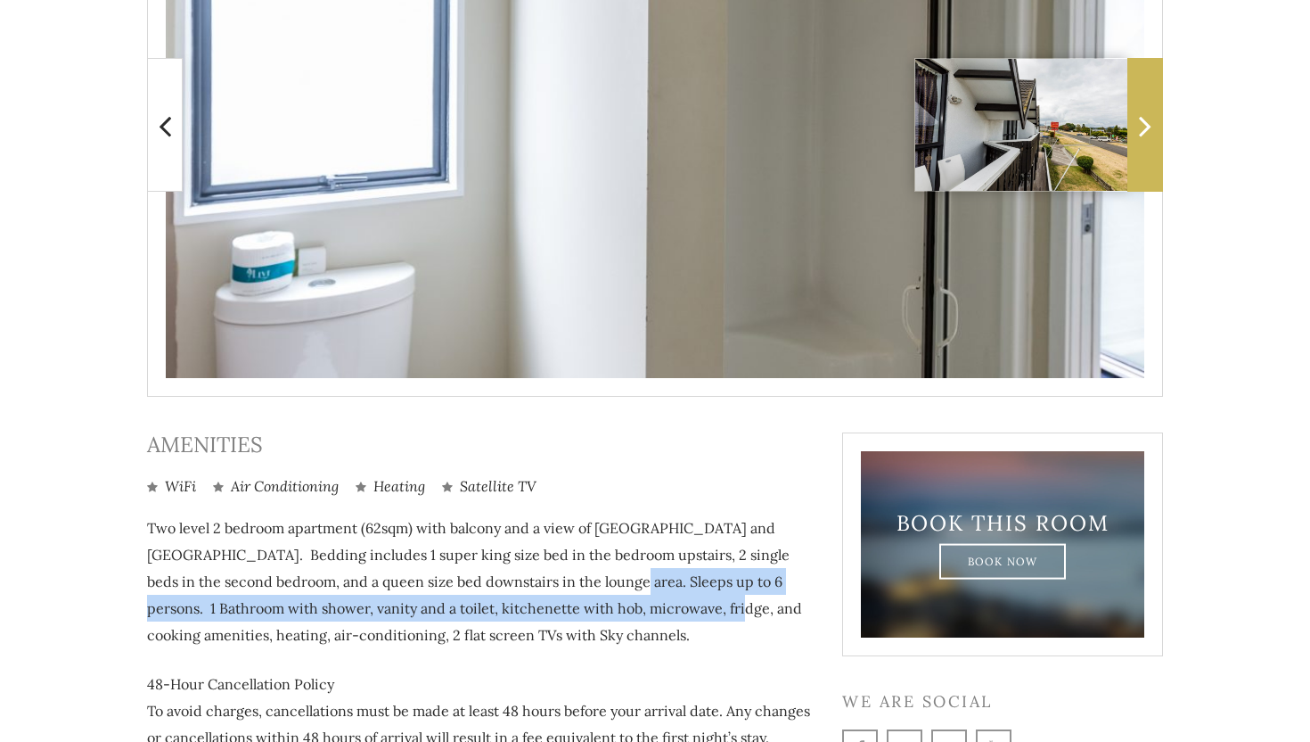
click at [1154, 139] on span at bounding box center [1145, 125] width 36 height 134
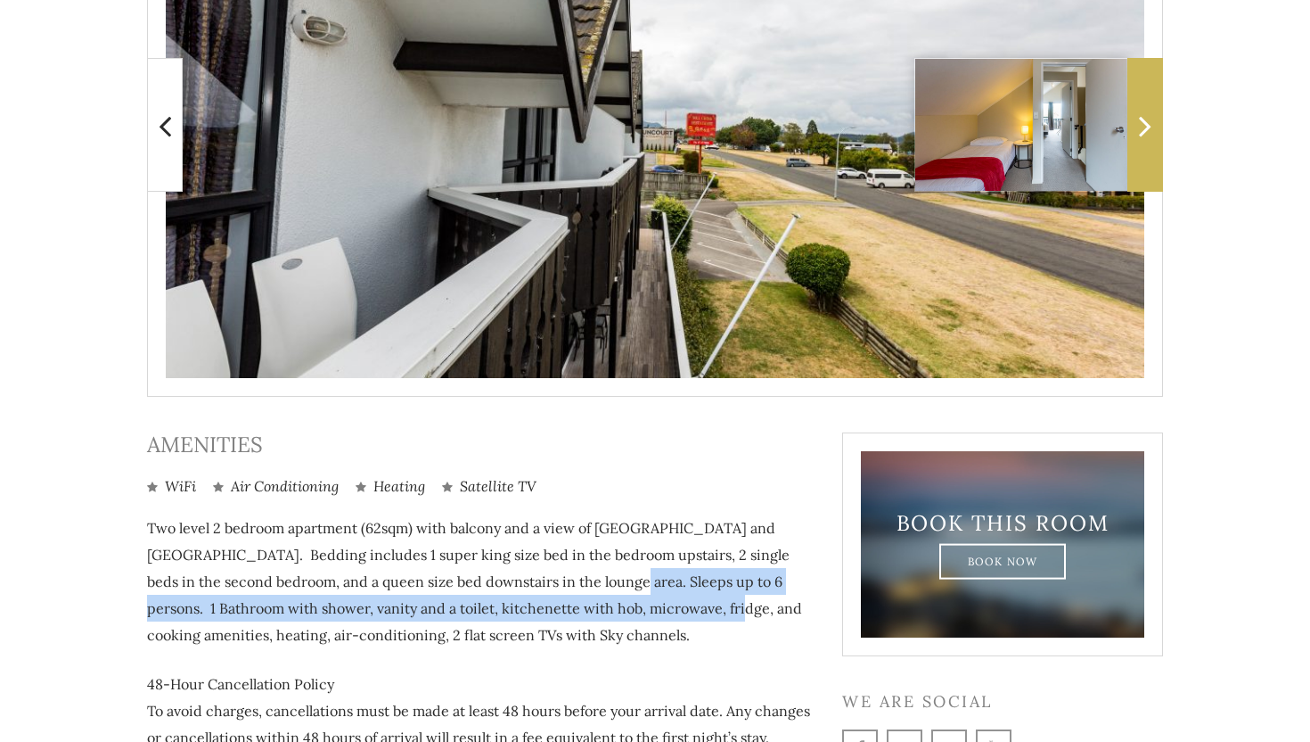
click at [1154, 139] on span at bounding box center [1145, 125] width 36 height 134
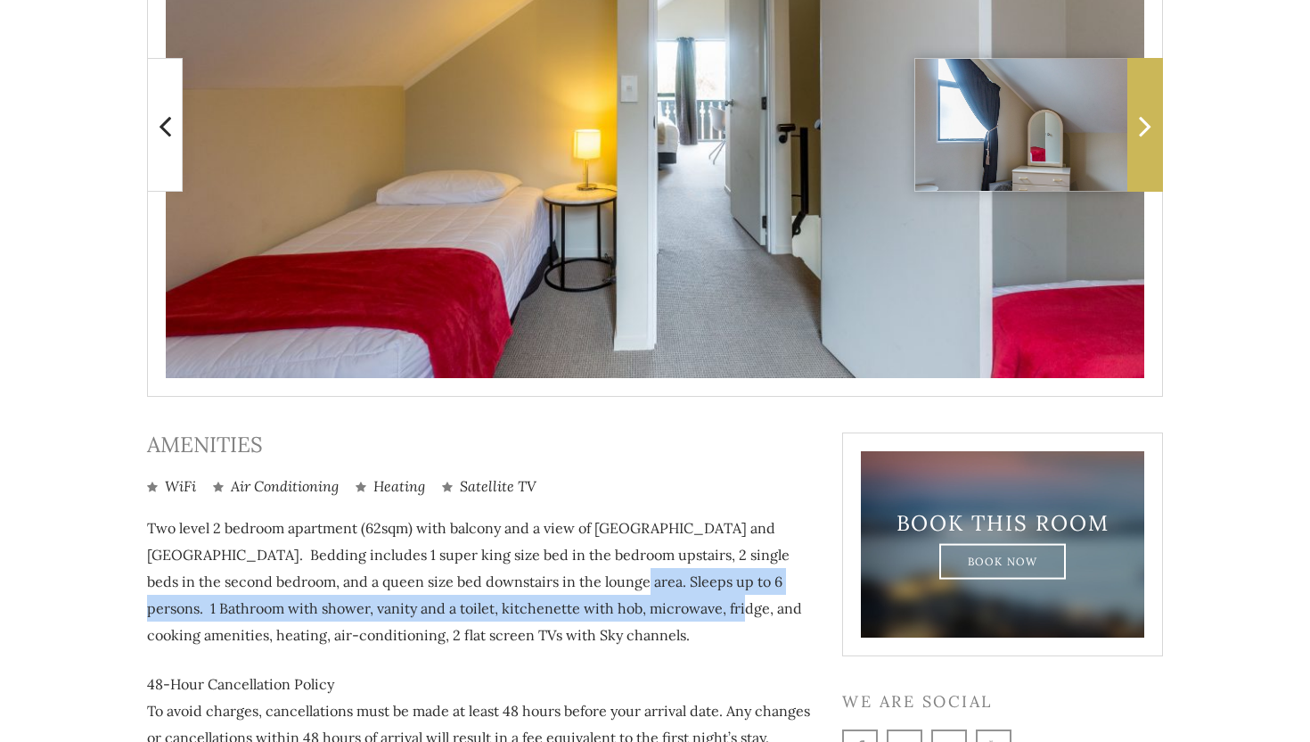
click at [1154, 139] on span at bounding box center [1145, 125] width 36 height 134
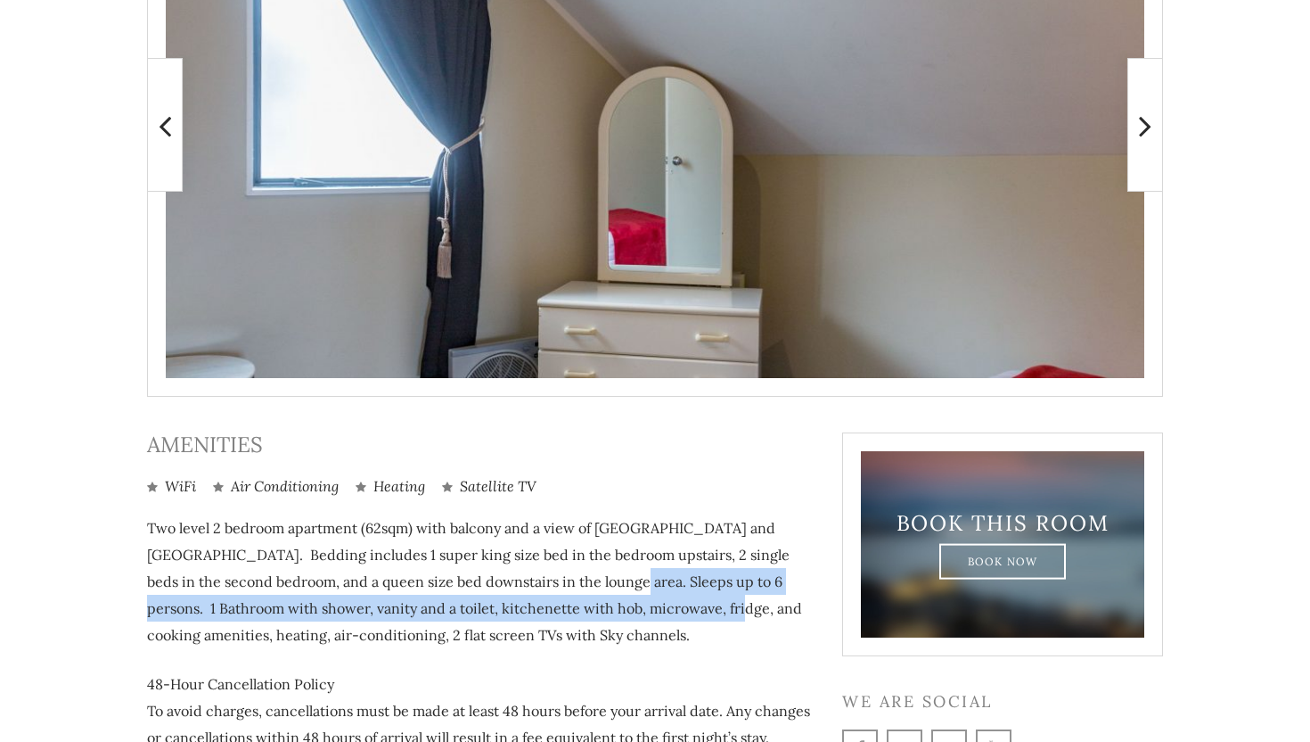
scroll to position [0, 0]
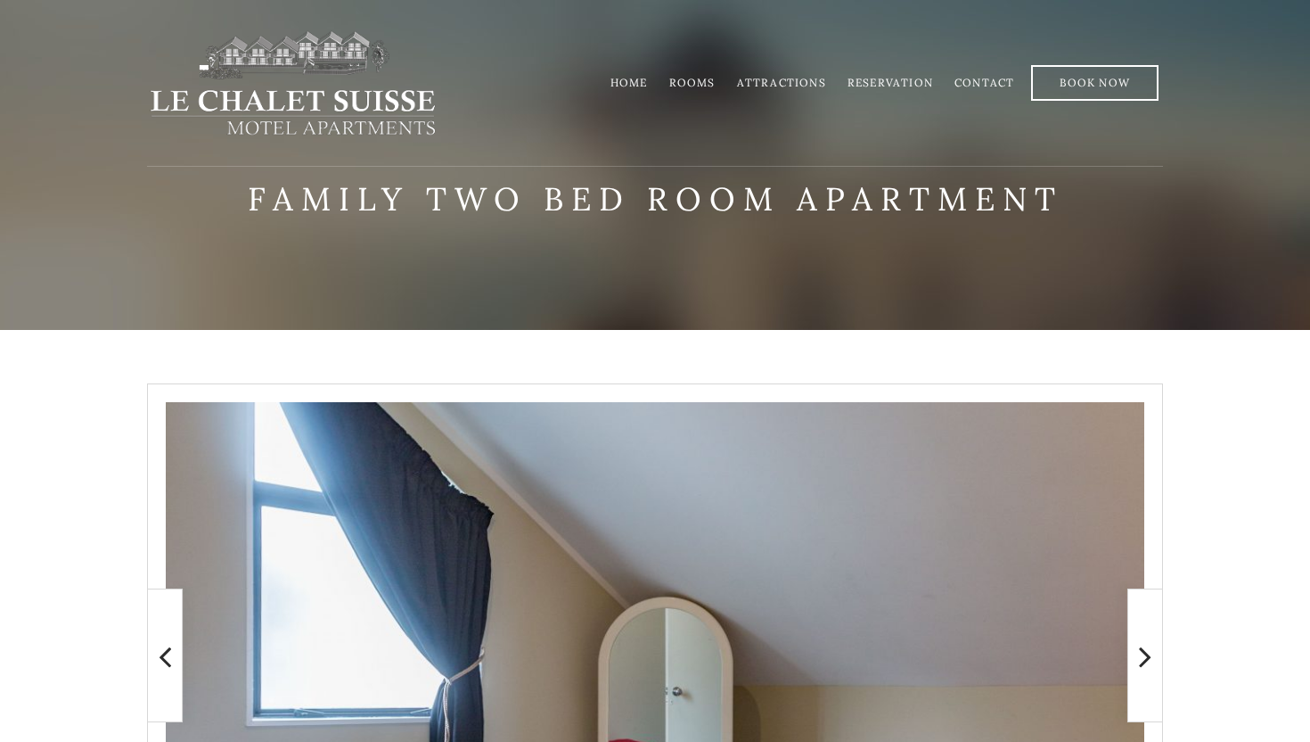
click at [697, 82] on link "Rooms" at bounding box center [692, 82] width 46 height 13
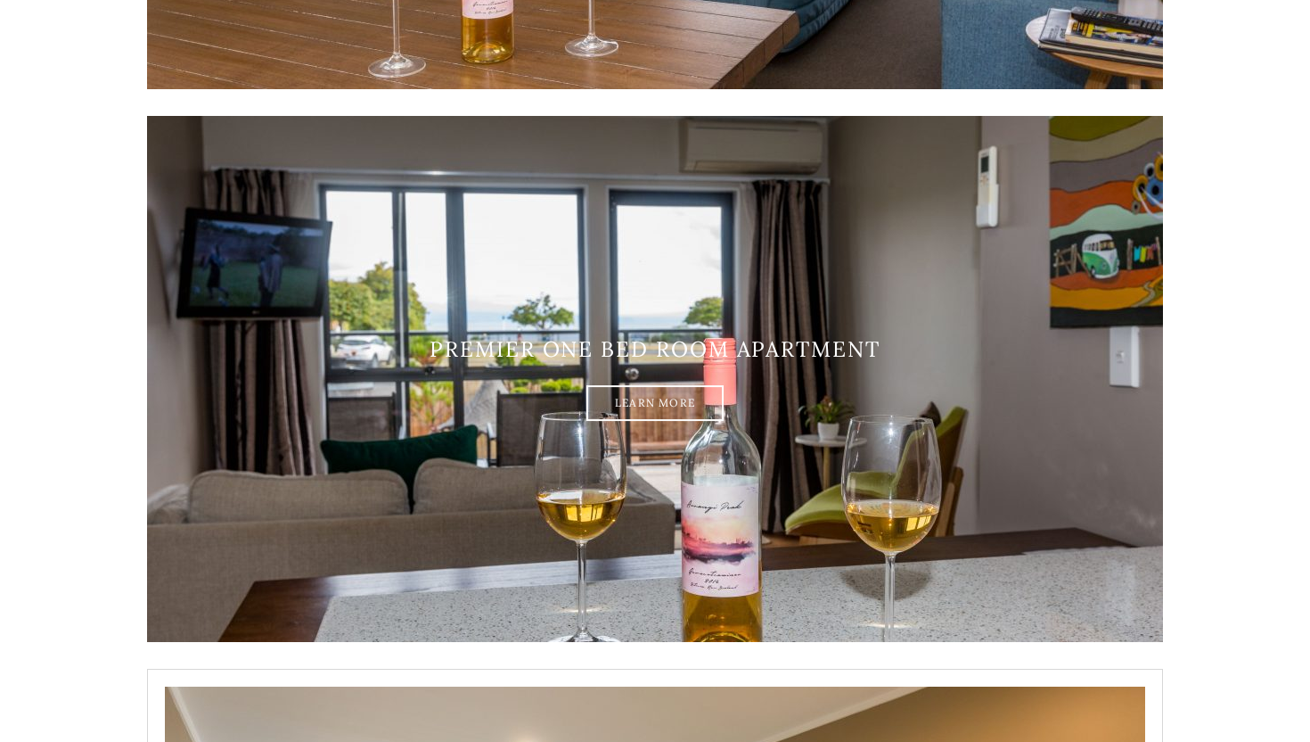
scroll to position [1934, 0]
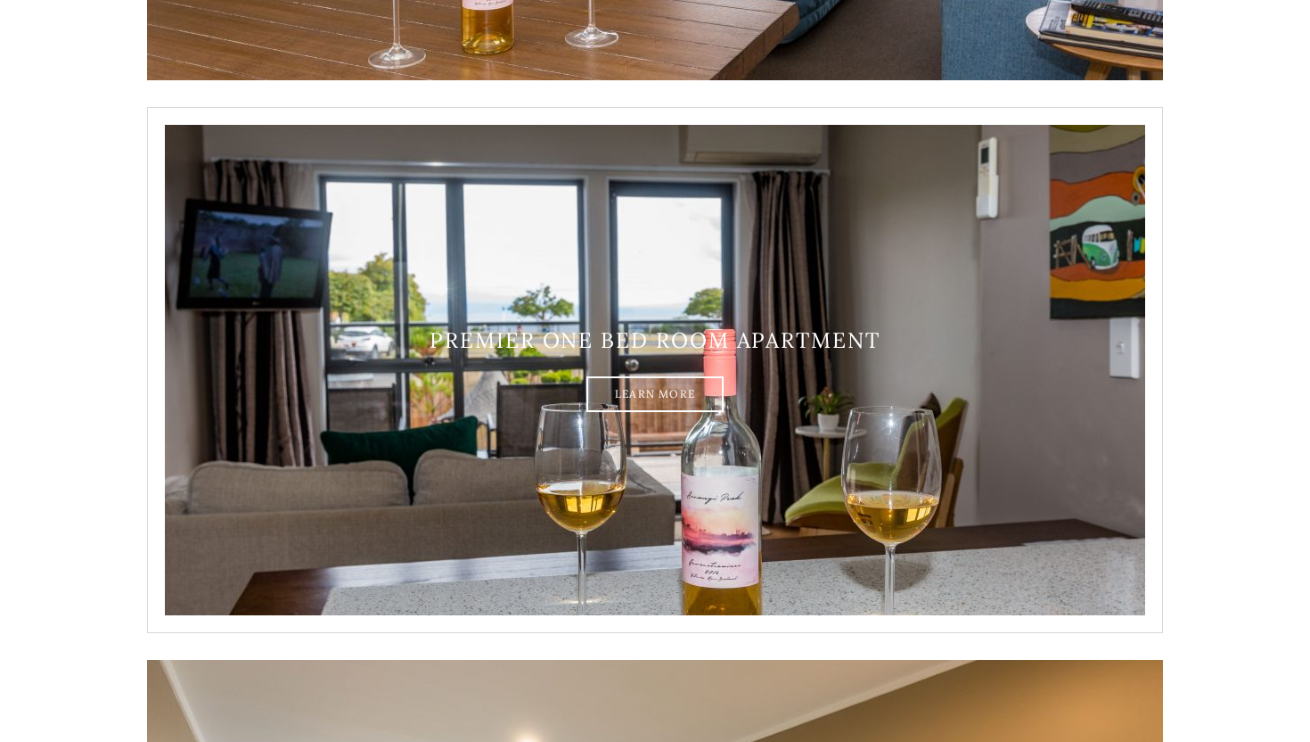
click at [805, 328] on h3 "Premier one bed room apartment" at bounding box center [655, 341] width 1016 height 26
click at [693, 389] on link "Learn More" at bounding box center [654, 394] width 137 height 36
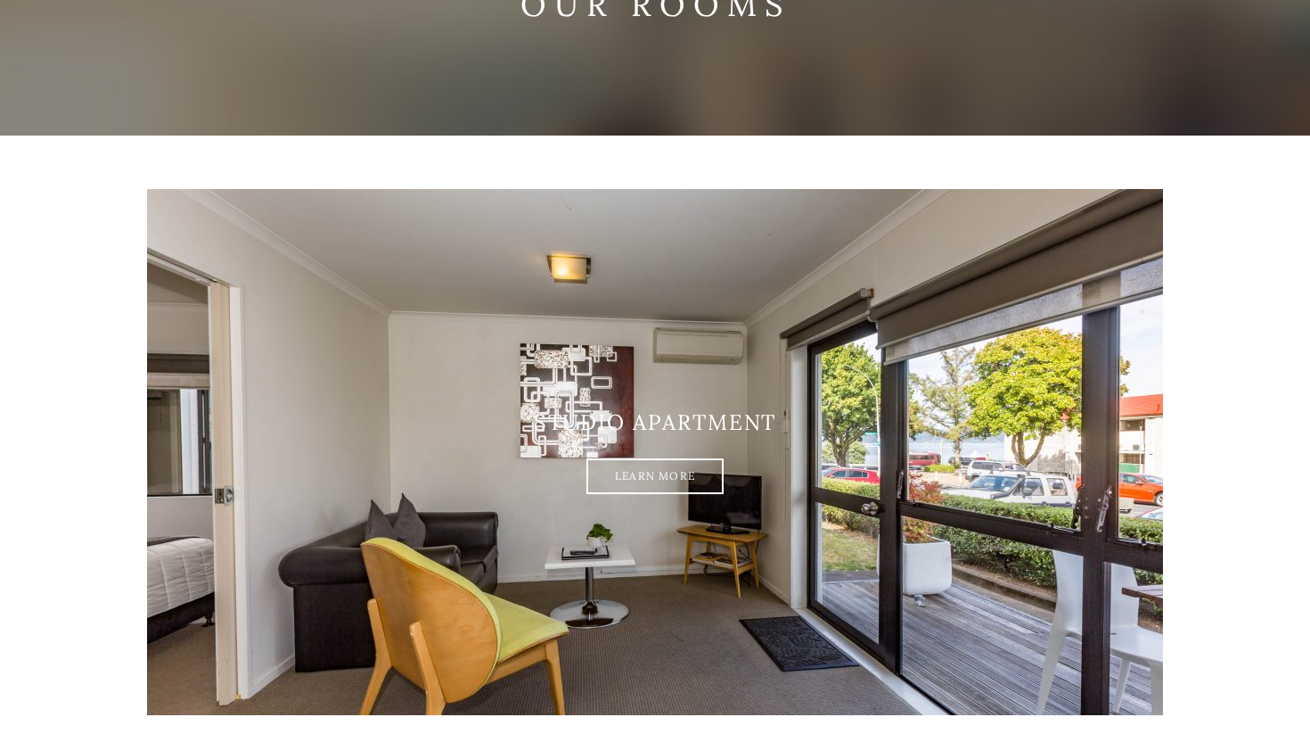
scroll to position [197, 0]
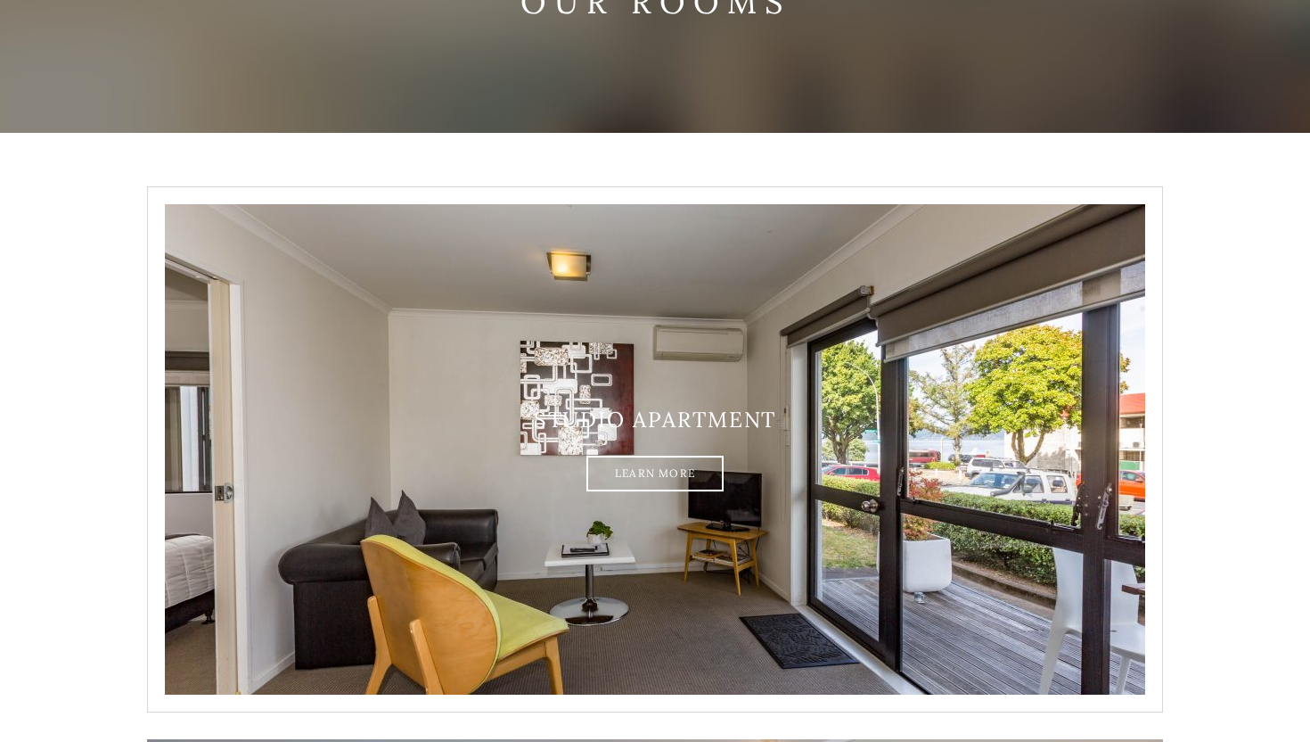
click at [733, 354] on img at bounding box center [655, 449] width 1016 height 526
click at [639, 488] on link "Learn More" at bounding box center [654, 473] width 137 height 36
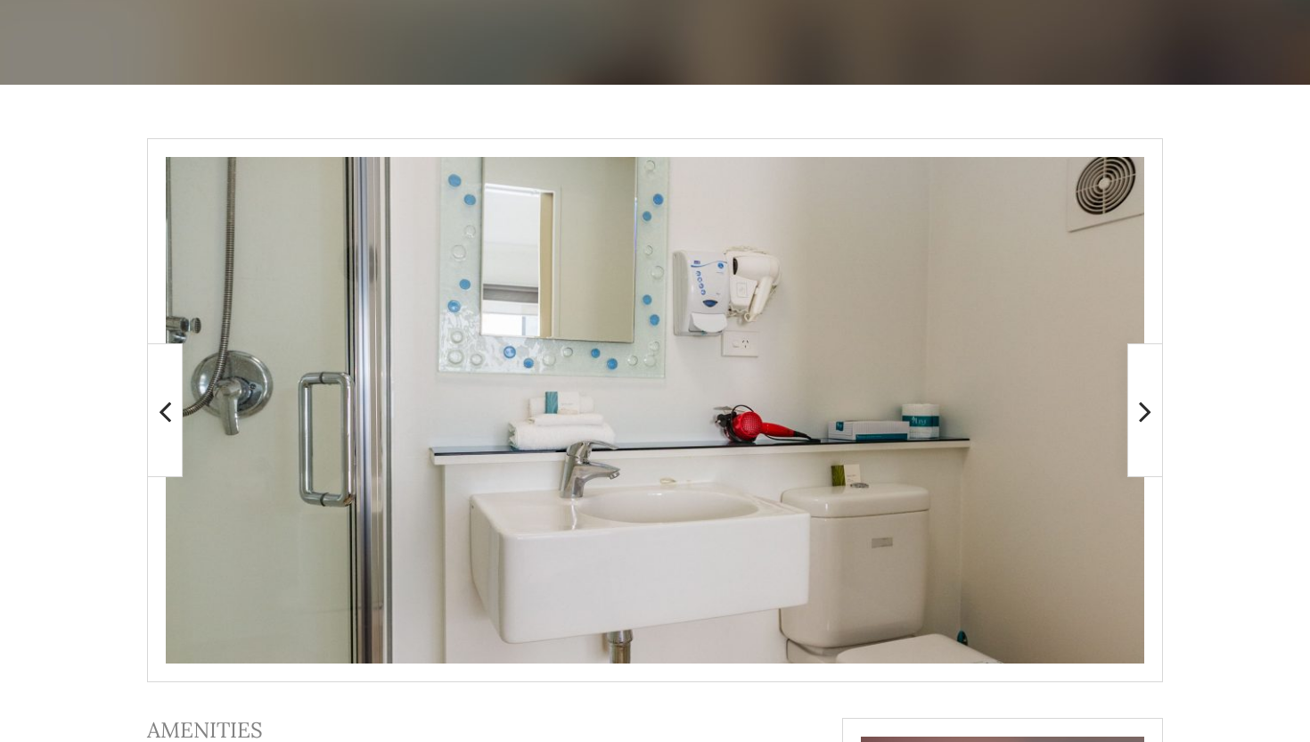
scroll to position [673, 0]
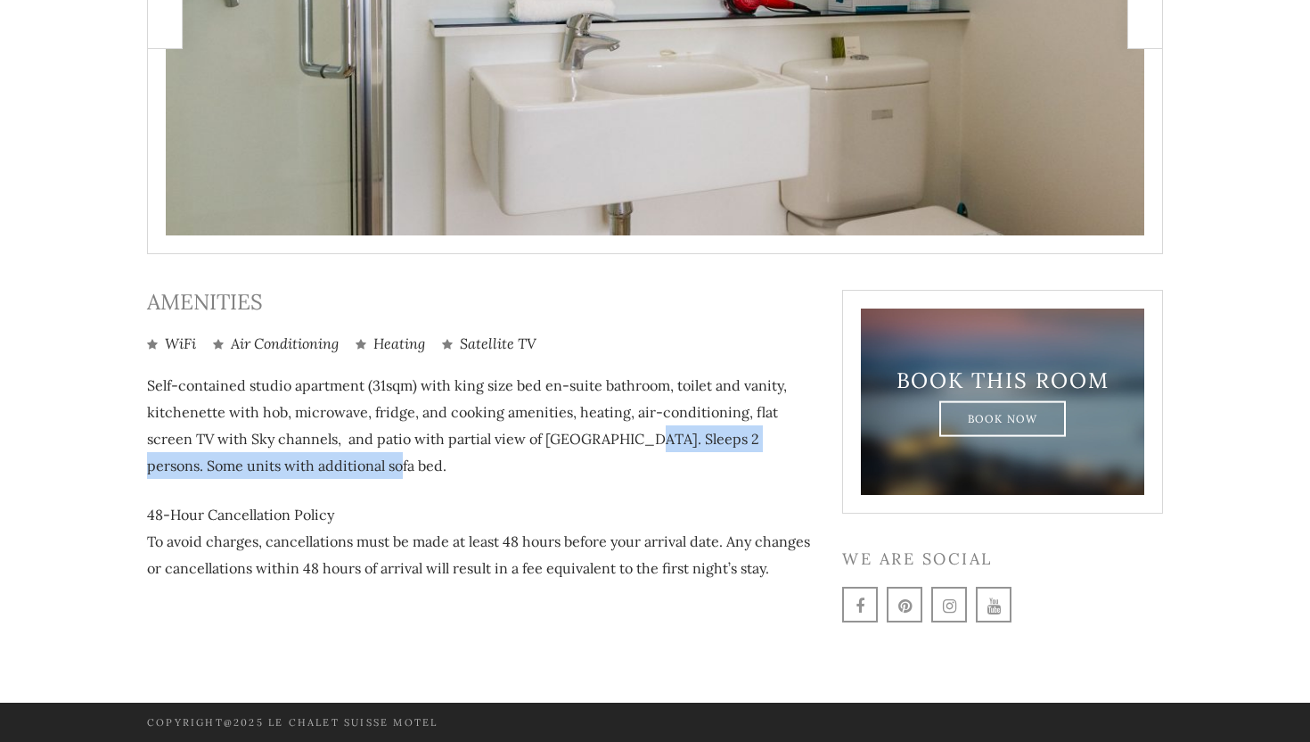
drag, startPoint x: 636, startPoint y: 434, endPoint x: 747, endPoint y: 458, distance: 113.1
click at [747, 458] on p "Self-contained studio apartment (31sqm) with king size bed en-suite bathroom, t…" at bounding box center [481, 425] width 668 height 107
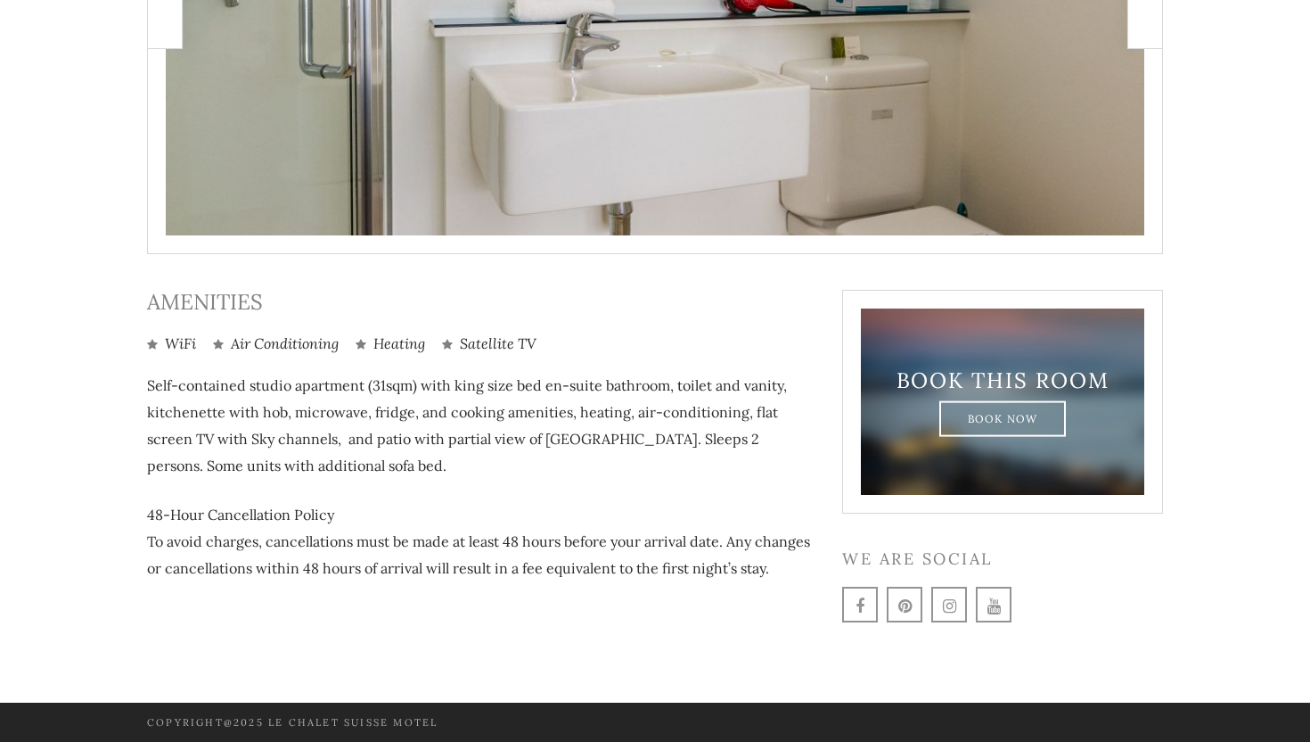
click at [717, 504] on p "48-Hour Cancellation Policy To avoid charges, cancellations must be made at lea…" at bounding box center [481, 541] width 668 height 80
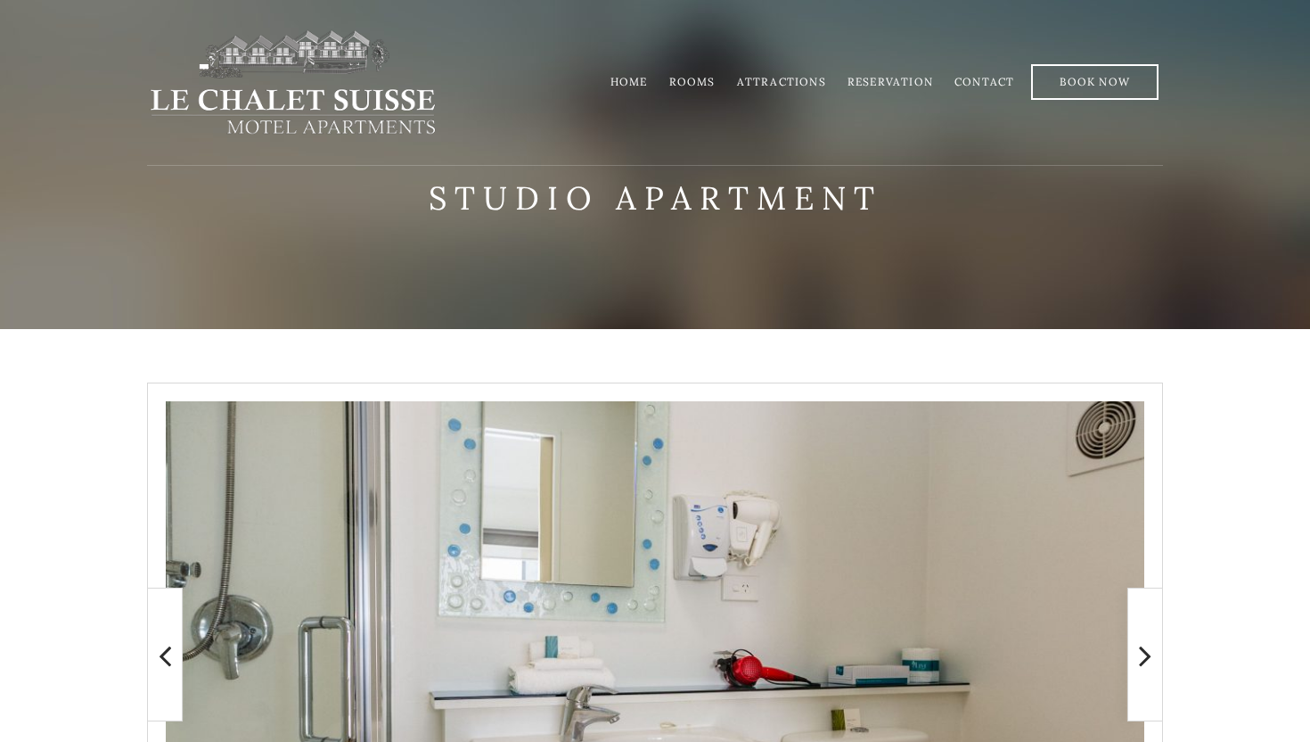
scroll to position [0, 0]
